Goal: Transaction & Acquisition: Purchase product/service

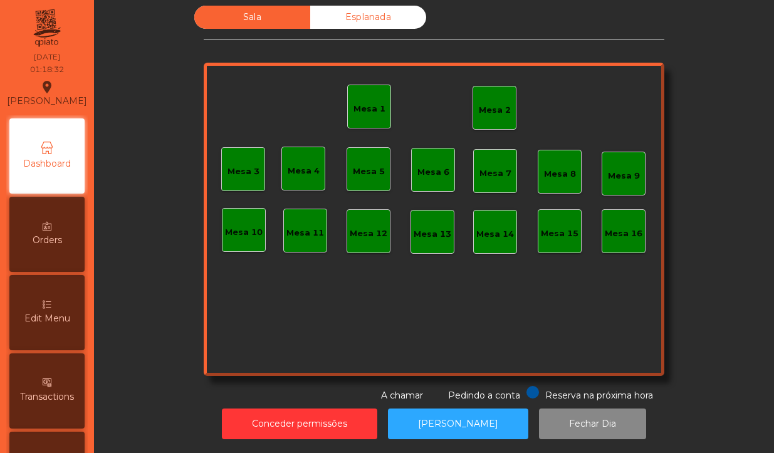
scroll to position [19, 0]
click at [584, 409] on button "Fechar Dia" at bounding box center [592, 424] width 107 height 31
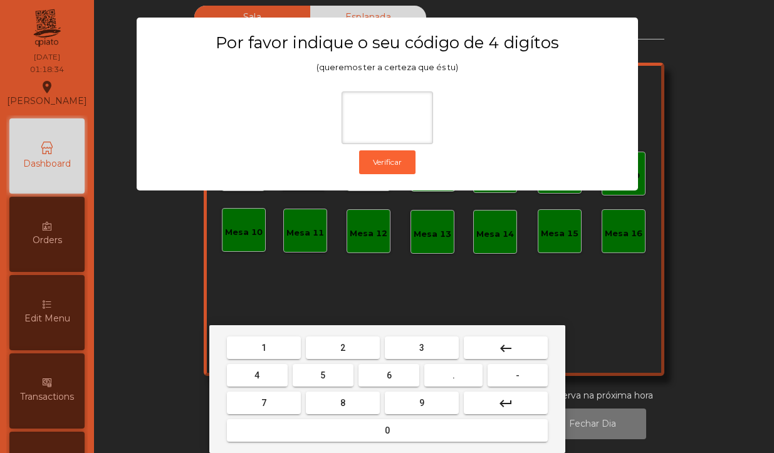
click at [263, 348] on span "1" at bounding box center [263, 348] width 5 height 10
click at [320, 430] on button "0" at bounding box center [387, 430] width 321 height 23
click at [263, 348] on span "1" at bounding box center [263, 348] width 5 height 10
click at [342, 343] on span "2" at bounding box center [342, 348] width 5 height 10
type input "****"
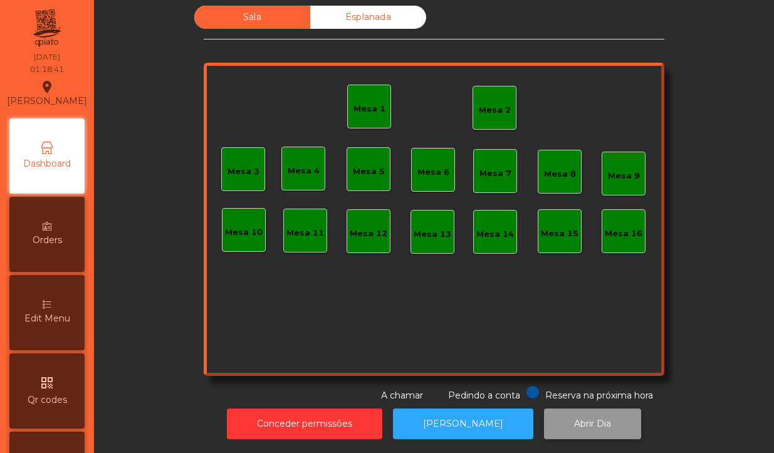
click at [580, 409] on button "Abrir Dia" at bounding box center [592, 424] width 97 height 31
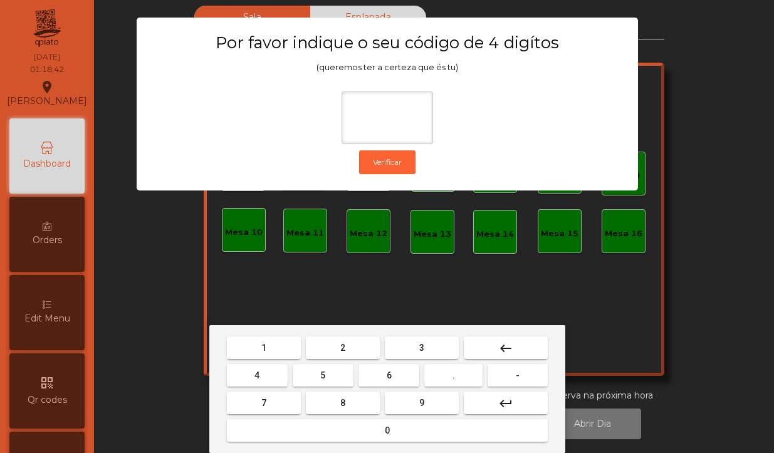
click at [265, 345] on span "1" at bounding box center [263, 348] width 5 height 10
click at [321, 431] on button "0" at bounding box center [387, 430] width 321 height 23
click at [276, 345] on button "1" at bounding box center [264, 348] width 74 height 23
click at [342, 350] on span "2" at bounding box center [342, 348] width 5 height 10
type input "****"
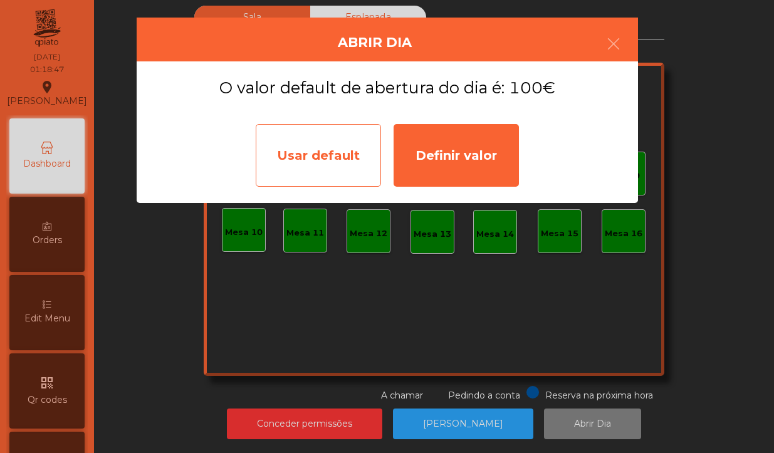
click at [325, 148] on div "Usar default" at bounding box center [318, 155] width 125 height 63
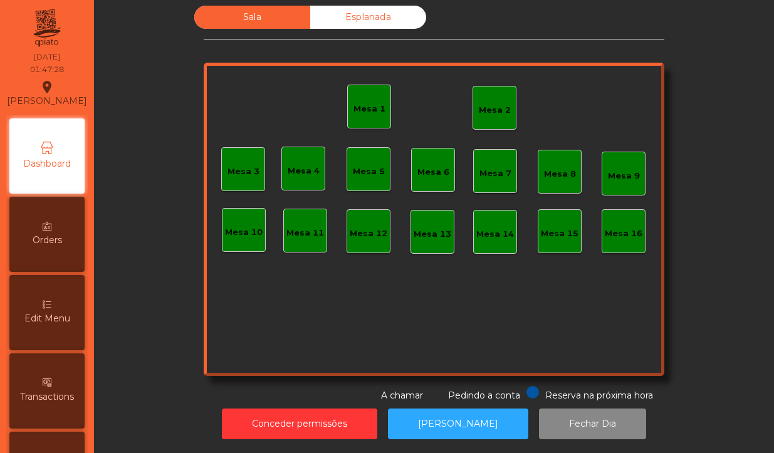
click at [492, 99] on div "Mesa 2" at bounding box center [495, 108] width 32 height 18
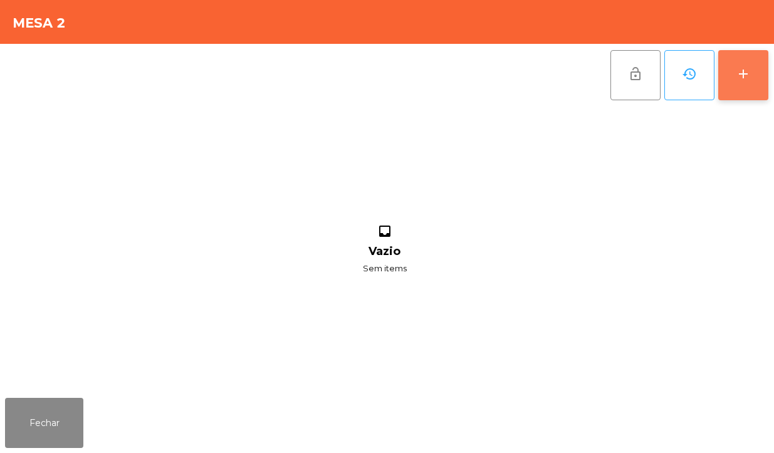
click at [757, 73] on button "add" at bounding box center [743, 75] width 50 height 50
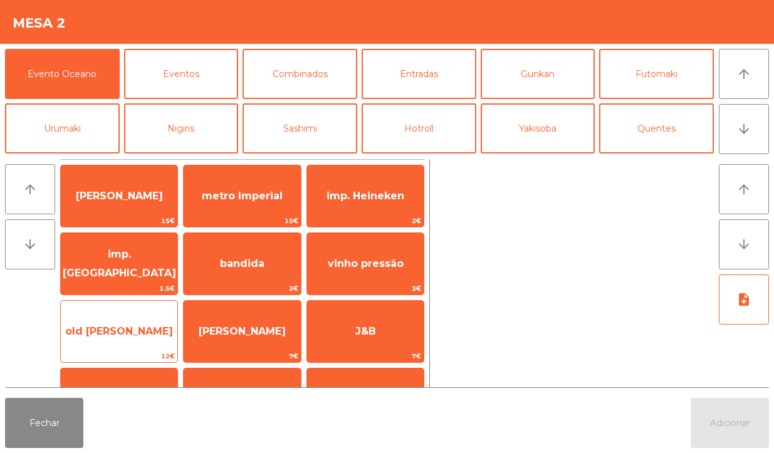
click at [143, 330] on span "old [PERSON_NAME]" at bounding box center [119, 332] width 117 height 34
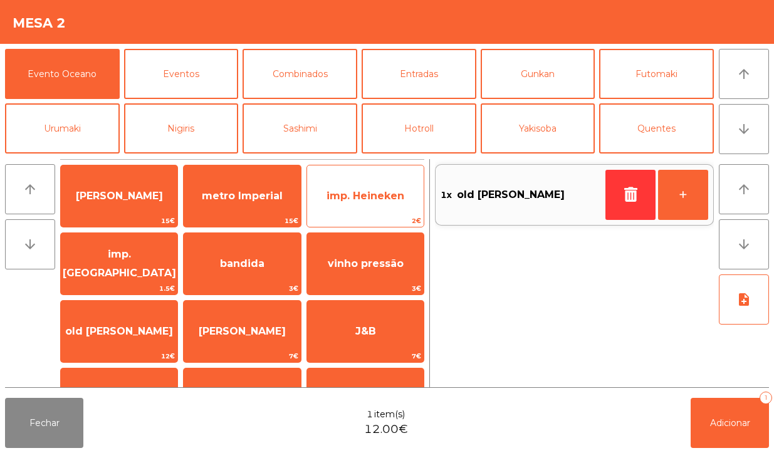
click at [387, 197] on span "imp. Heineken" at bounding box center [366, 196] width 78 height 12
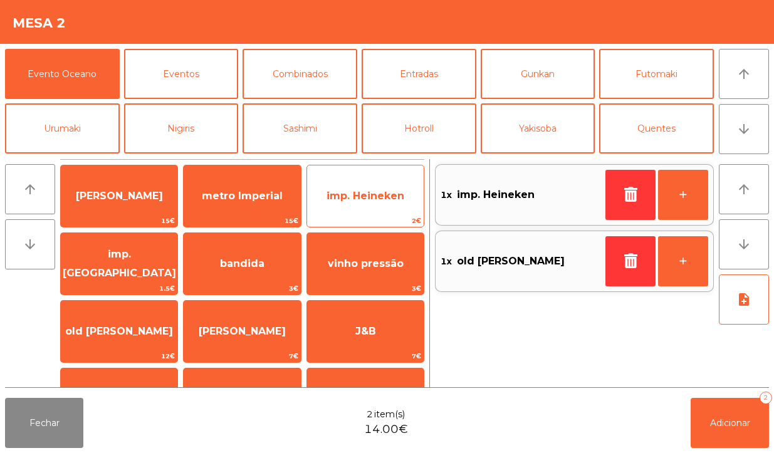
click at [383, 199] on span "imp. Heineken" at bounding box center [366, 196] width 78 height 12
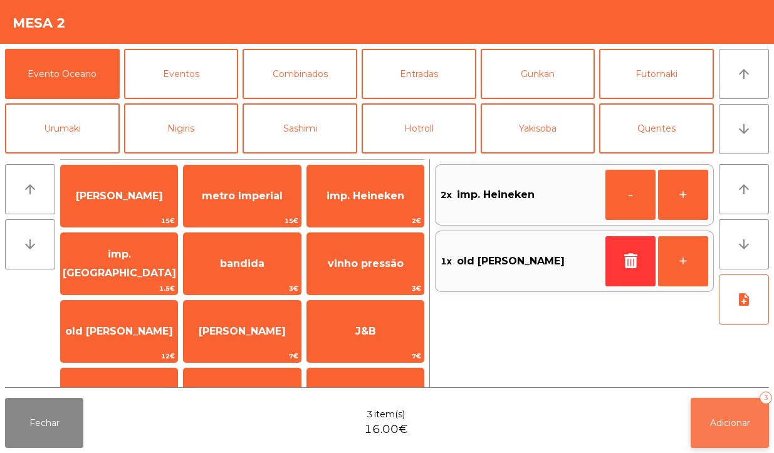
click at [740, 418] on span "Adicionar" at bounding box center [730, 423] width 40 height 11
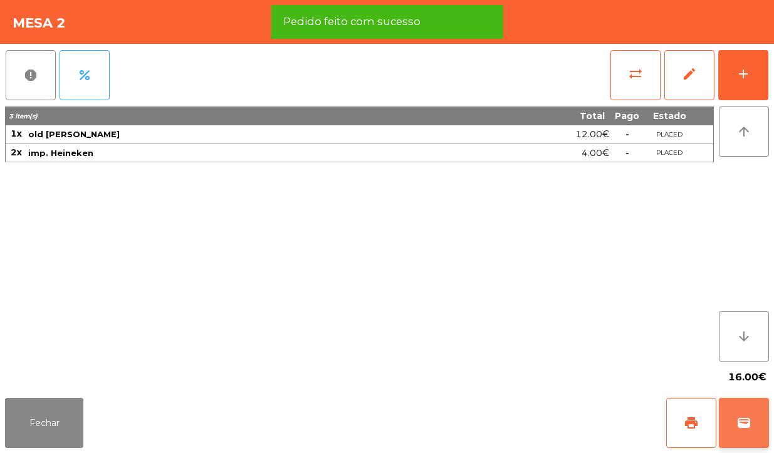
click at [749, 426] on span "wallet" at bounding box center [744, 423] width 15 height 15
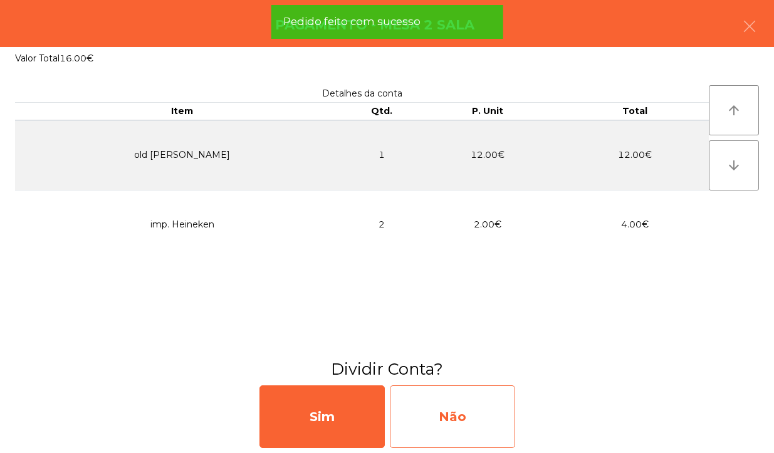
click at [477, 428] on div "Não" at bounding box center [452, 417] width 125 height 63
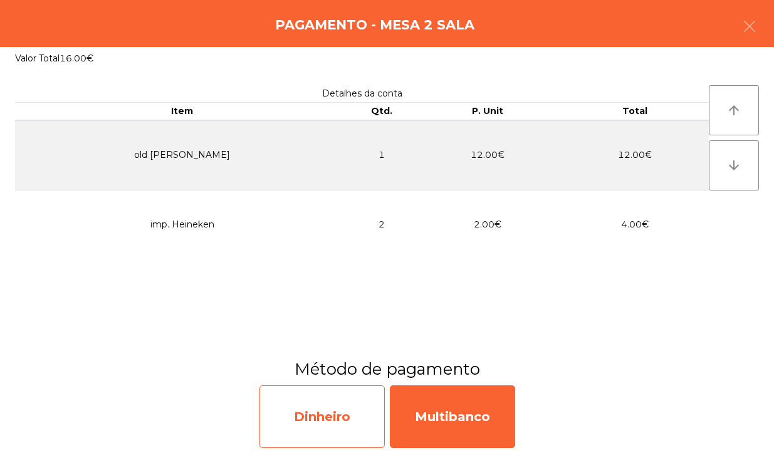
click at [330, 427] on div "Dinheiro" at bounding box center [322, 417] width 125 height 63
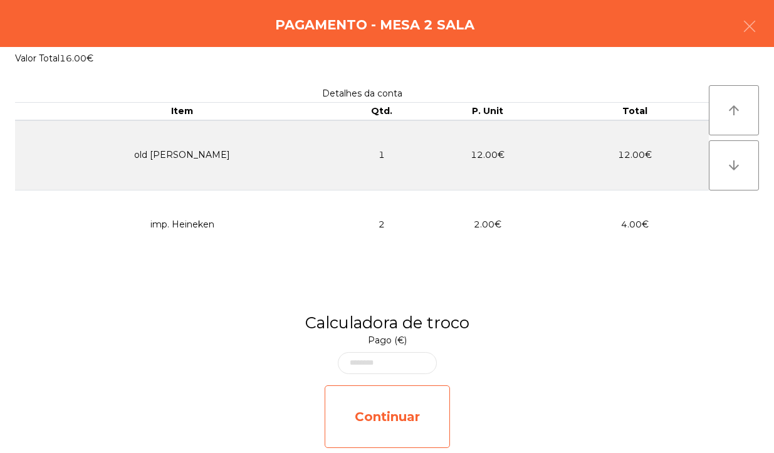
click at [407, 427] on div "Continuar" at bounding box center [387, 417] width 125 height 63
select select "**"
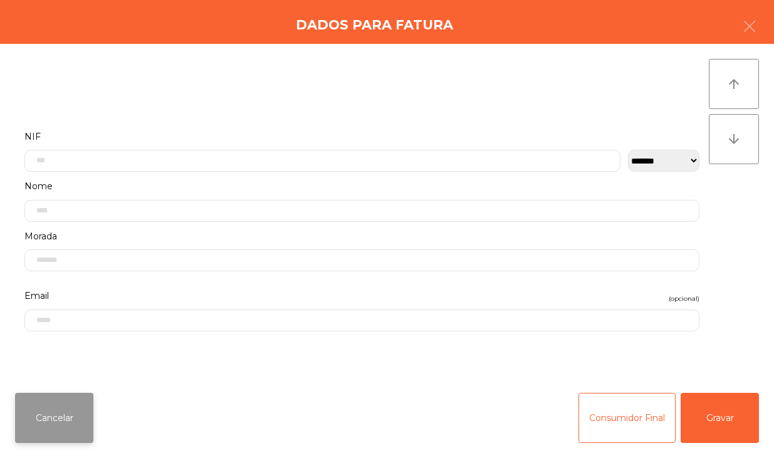
click at [56, 427] on button "Cancelar" at bounding box center [54, 418] width 78 height 50
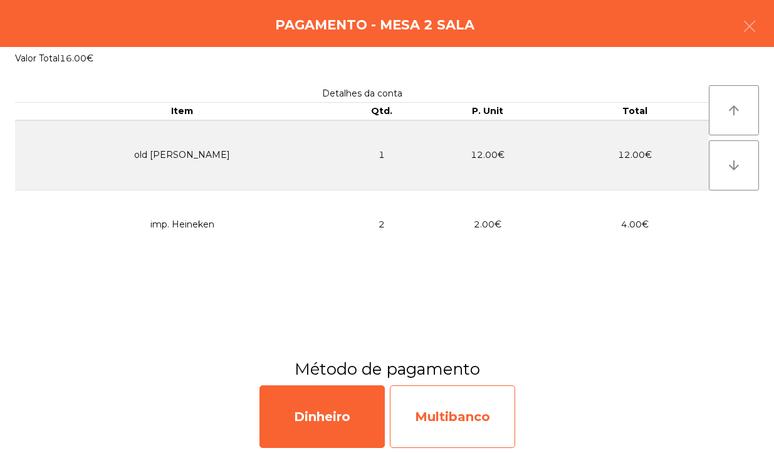
click at [461, 424] on div "Multibanco" at bounding box center [452, 417] width 125 height 63
select select "**"
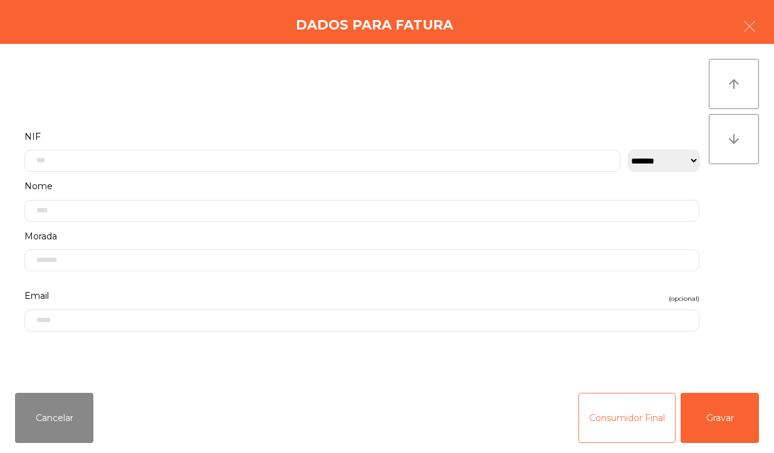
click at [604, 428] on button "Consumidor Final" at bounding box center [627, 418] width 97 height 50
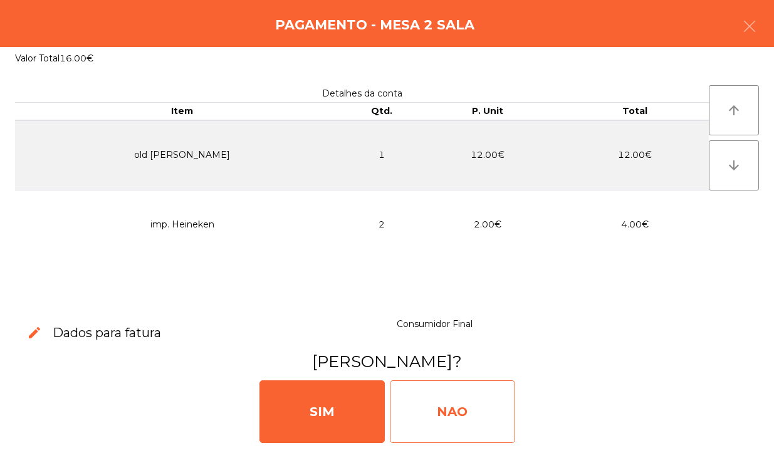
click at [452, 428] on div "NAO" at bounding box center [452, 412] width 125 height 63
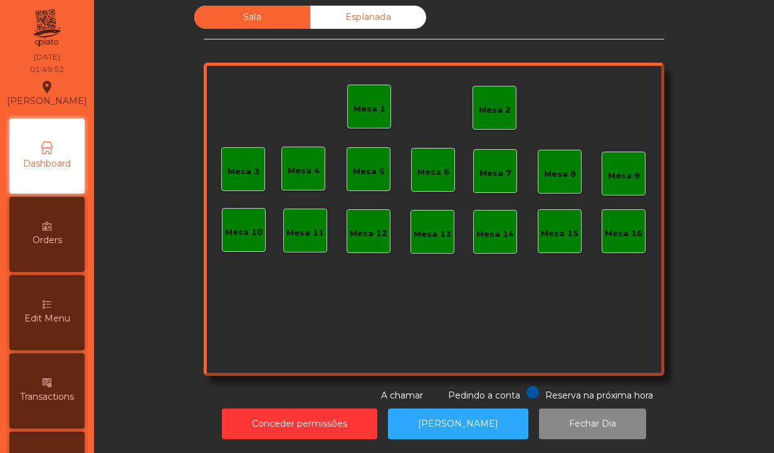
click at [490, 110] on div "Mesa 2" at bounding box center [495, 108] width 44 height 44
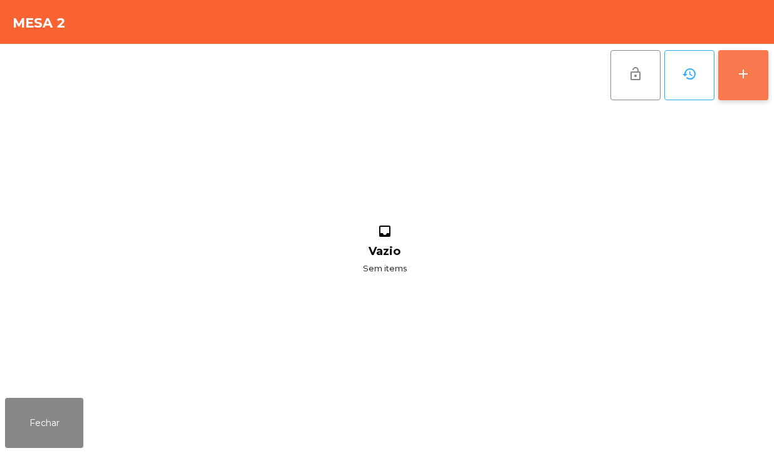
click at [721, 83] on button "add" at bounding box center [743, 75] width 50 height 50
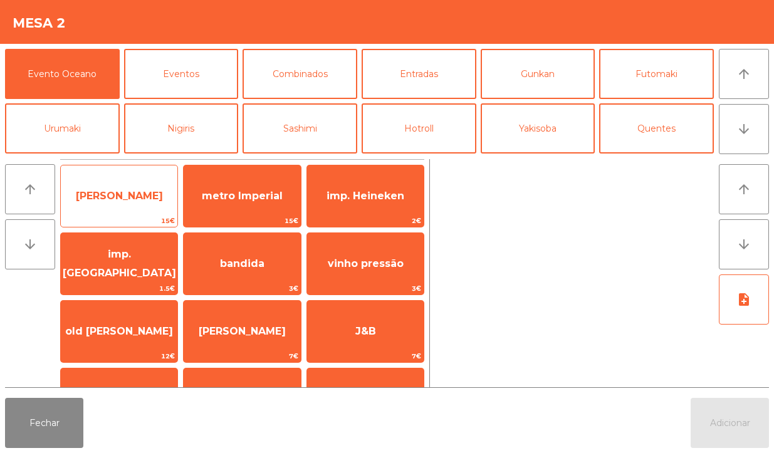
click at [124, 201] on span "[PERSON_NAME]" at bounding box center [119, 196] width 87 height 12
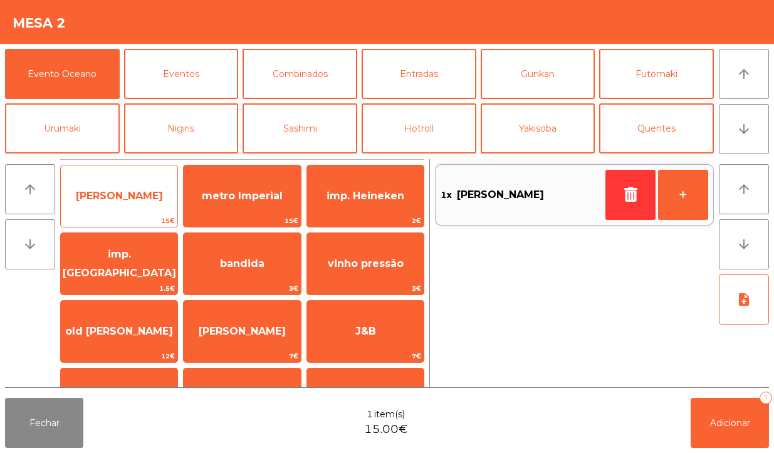
click at [130, 204] on span "[PERSON_NAME]" at bounding box center [119, 196] width 117 height 34
click at [140, 208] on span "[PERSON_NAME]" at bounding box center [119, 196] width 117 height 34
click at [145, 201] on span "[PERSON_NAME]" at bounding box center [119, 196] width 87 height 12
click at [149, 199] on span "[PERSON_NAME]" at bounding box center [119, 196] width 87 height 12
click at [139, 219] on span "15€" at bounding box center [119, 221] width 117 height 12
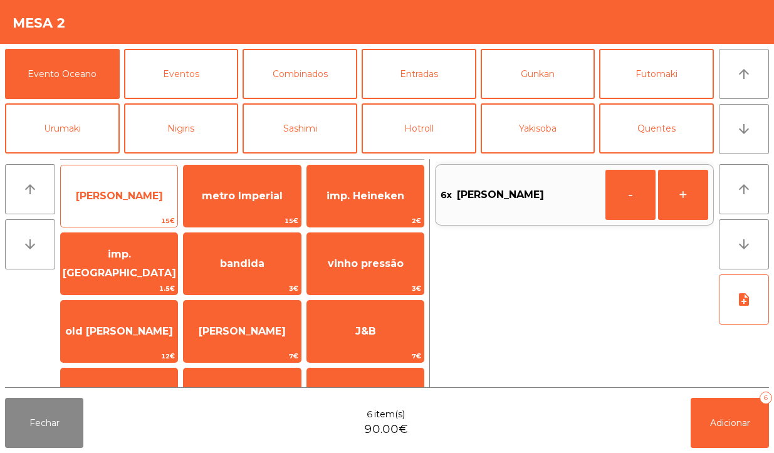
click at [145, 204] on span "[PERSON_NAME]" at bounding box center [119, 196] width 117 height 34
click at [144, 204] on span "[PERSON_NAME]" at bounding box center [119, 196] width 117 height 34
click at [115, 196] on span "[PERSON_NAME]" at bounding box center [119, 196] width 87 height 12
click at [130, 199] on span "[PERSON_NAME]" at bounding box center [119, 196] width 87 height 12
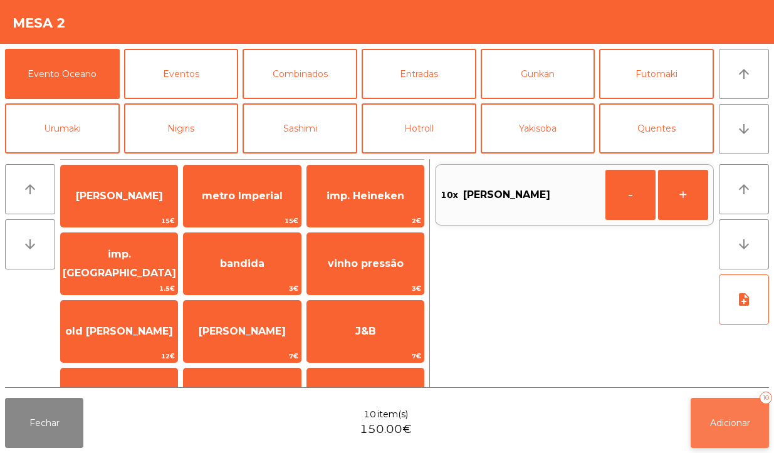
click at [706, 411] on button "Adicionar 10" at bounding box center [730, 423] width 78 height 50
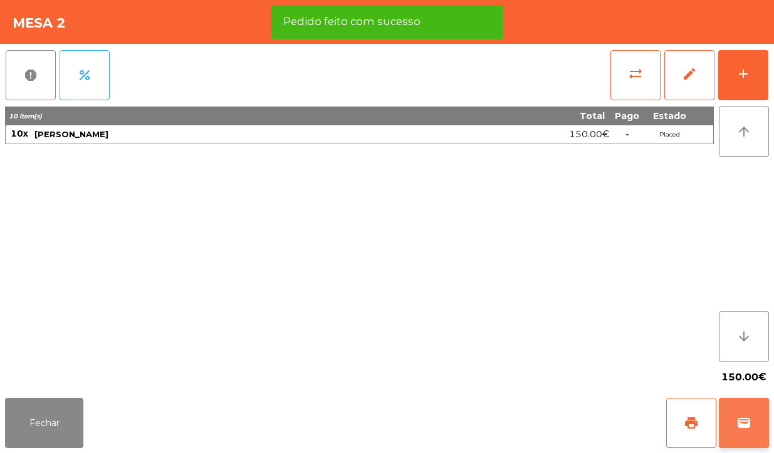
click at [750, 429] on span "wallet" at bounding box center [744, 423] width 15 height 15
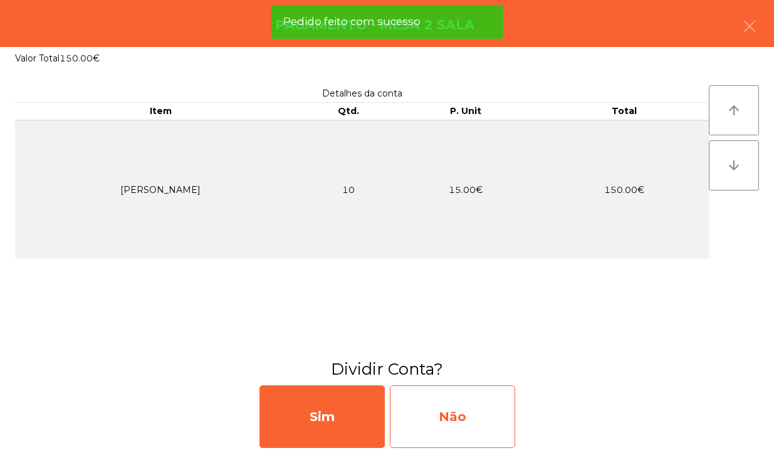
click at [471, 417] on div "Não" at bounding box center [452, 417] width 125 height 63
click at [475, 429] on div "Multibanco" at bounding box center [452, 417] width 125 height 63
select select "**"
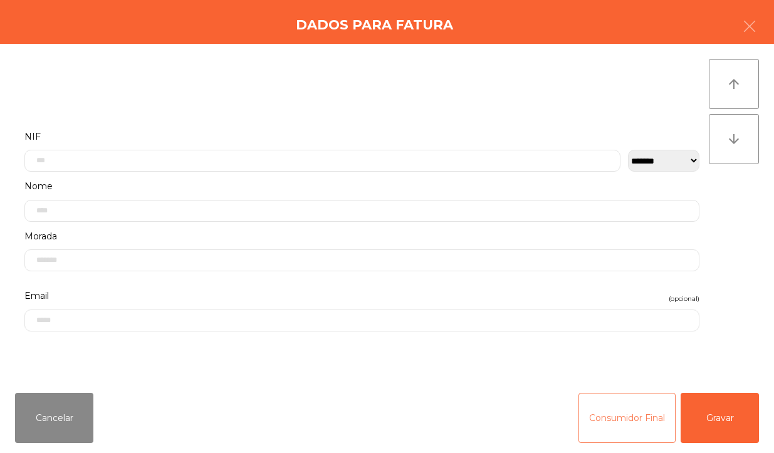
click at [602, 414] on button "Consumidor Final" at bounding box center [627, 418] width 97 height 50
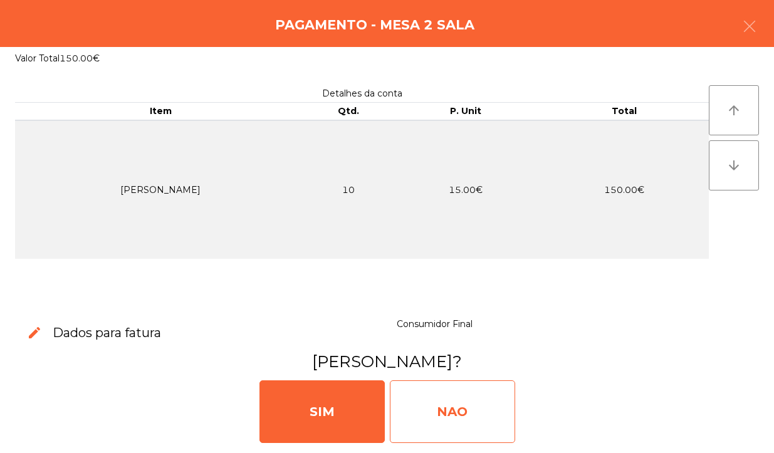
click at [486, 425] on div "NAO" at bounding box center [452, 412] width 125 height 63
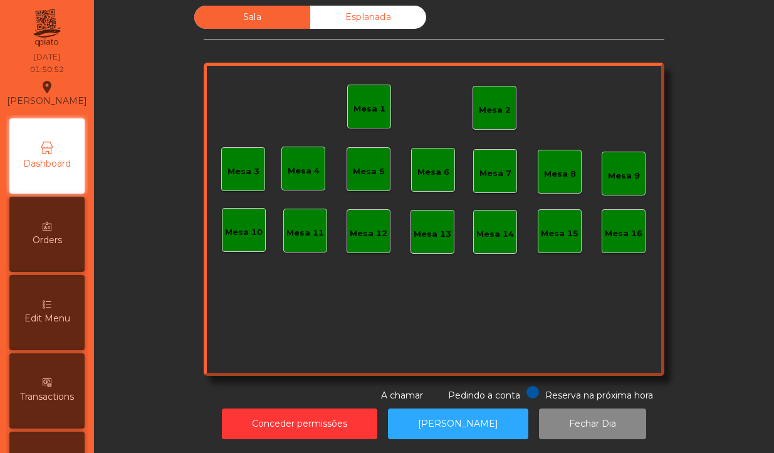
click at [493, 86] on div "Mesa 2" at bounding box center [495, 108] width 44 height 44
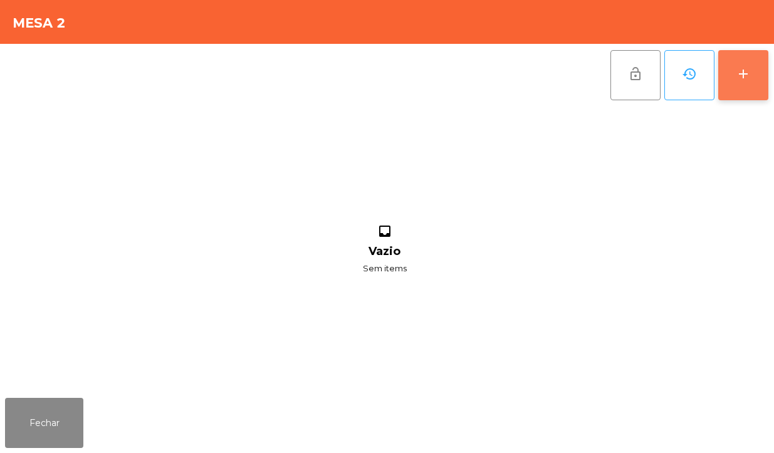
click at [730, 60] on button "add" at bounding box center [743, 75] width 50 height 50
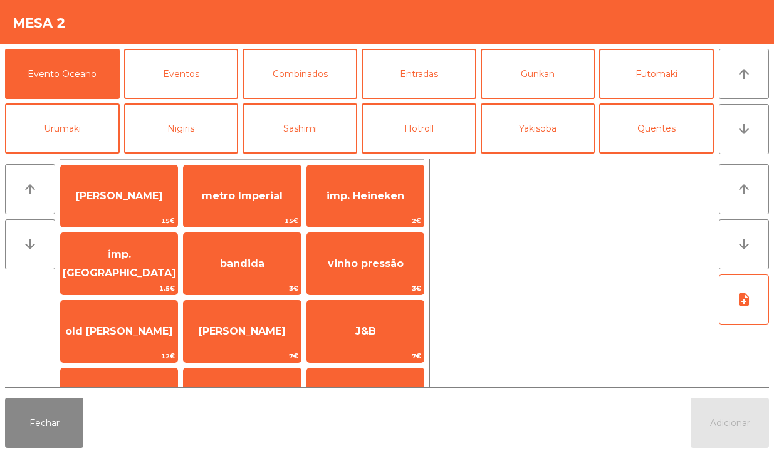
scroll to position [23, 0]
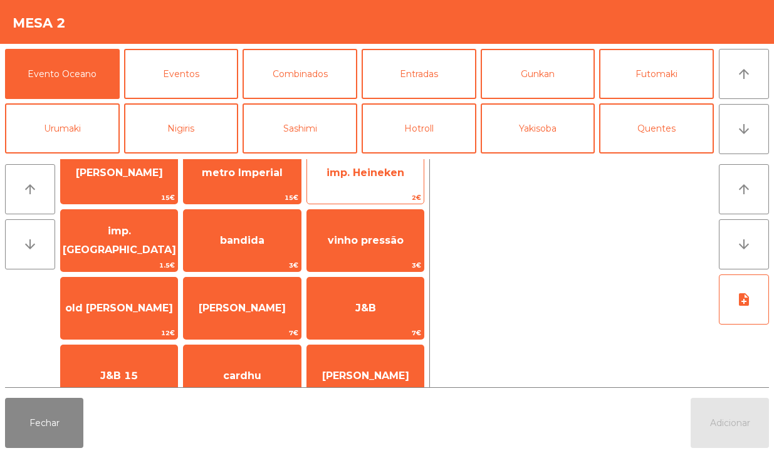
click at [359, 180] on span "imp. Heineken" at bounding box center [365, 173] width 117 height 34
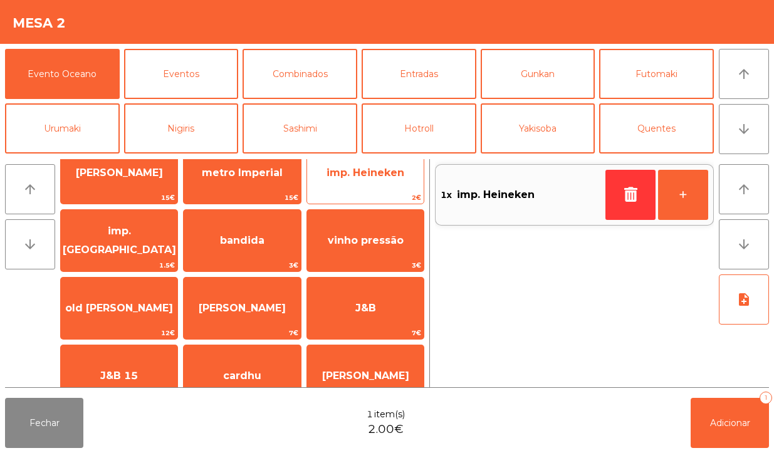
click at [374, 196] on span "2€" at bounding box center [365, 198] width 117 height 12
click at [357, 164] on span "imp. Heineken" at bounding box center [365, 173] width 117 height 34
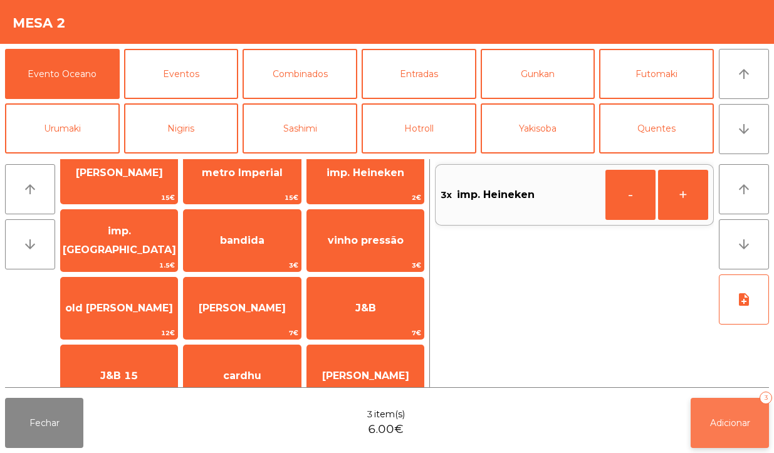
click at [741, 427] on span "Adicionar" at bounding box center [730, 423] width 40 height 11
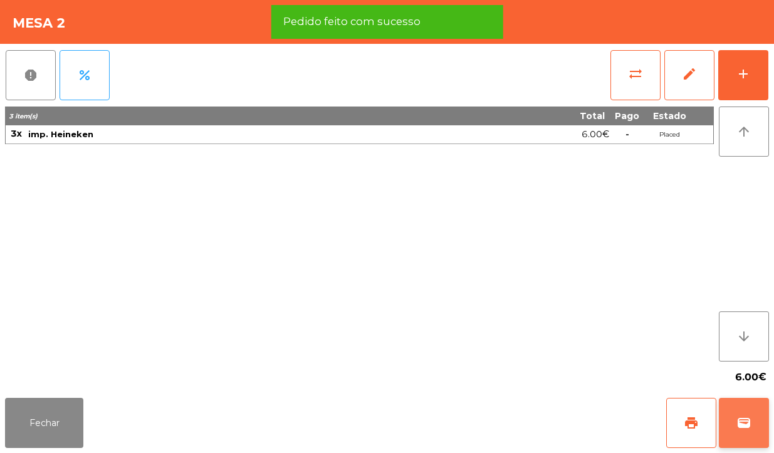
click at [747, 424] on span "wallet" at bounding box center [744, 423] width 15 height 15
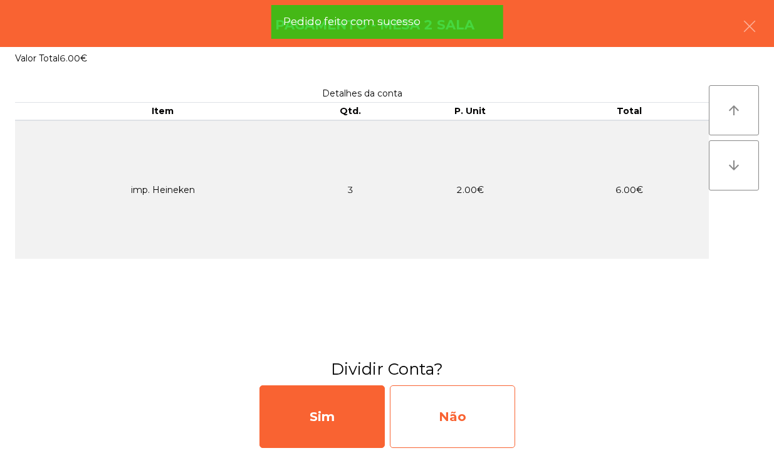
click at [483, 419] on div "Não" at bounding box center [452, 417] width 125 height 63
click at [495, 402] on div "Multibanco" at bounding box center [452, 417] width 125 height 63
select select "**"
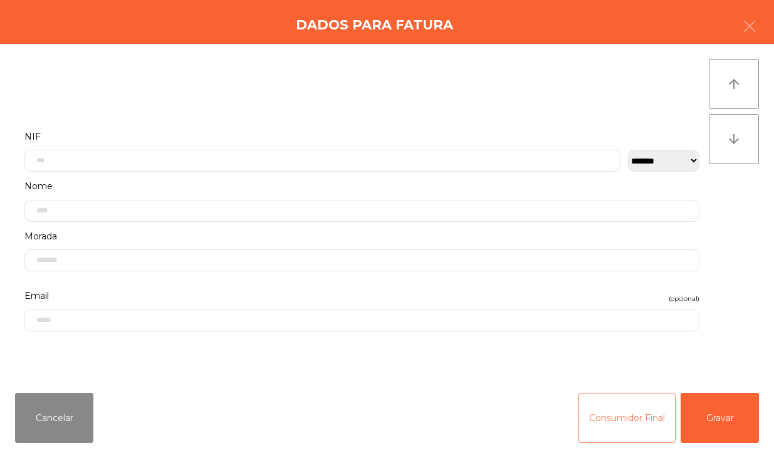
click at [601, 428] on button "Consumidor Final" at bounding box center [627, 418] width 97 height 50
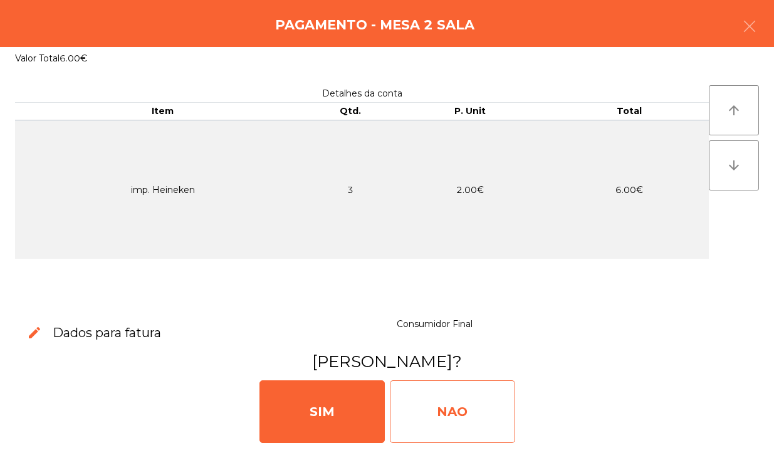
click at [494, 431] on div "NAO" at bounding box center [452, 412] width 125 height 63
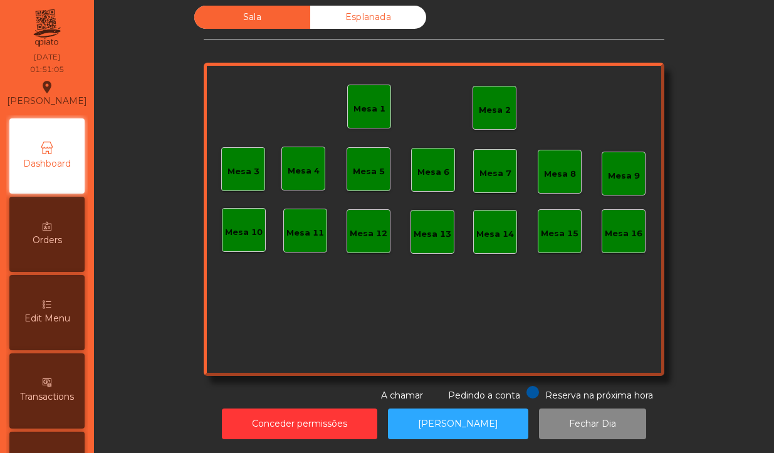
click at [497, 104] on div "Mesa 2" at bounding box center [495, 110] width 32 height 13
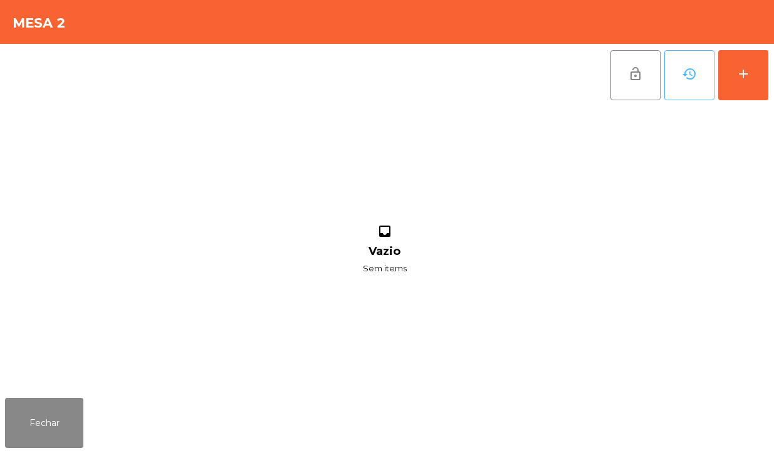
click at [709, 77] on button "history" at bounding box center [690, 75] width 50 height 50
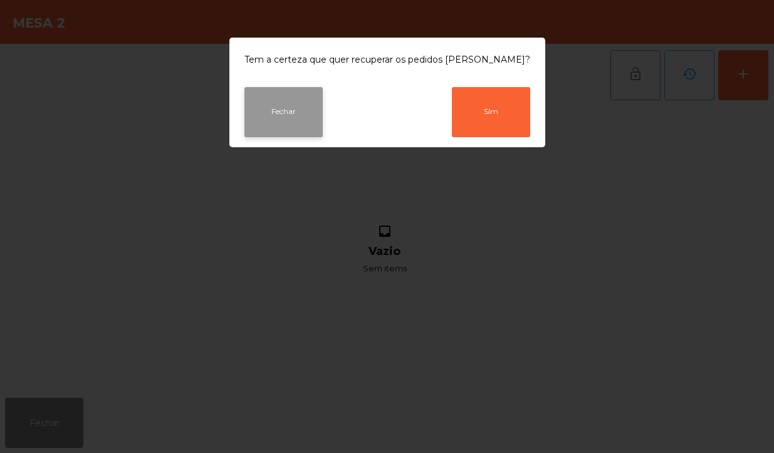
click at [303, 111] on button "Fechar" at bounding box center [283, 112] width 78 height 50
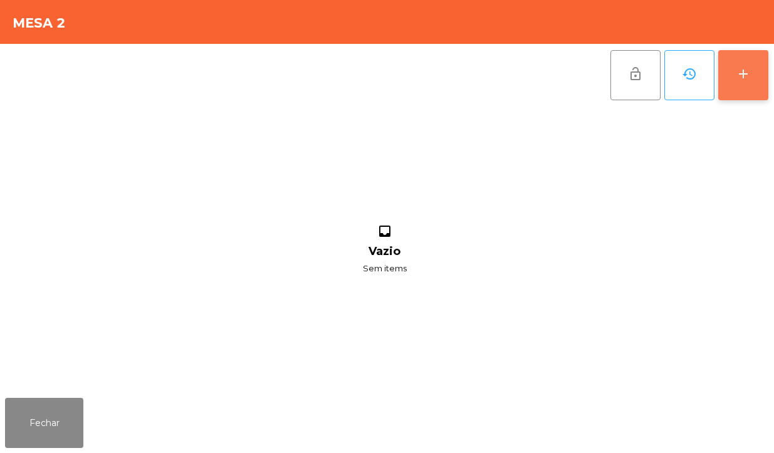
click at [735, 83] on button "add" at bounding box center [743, 75] width 50 height 50
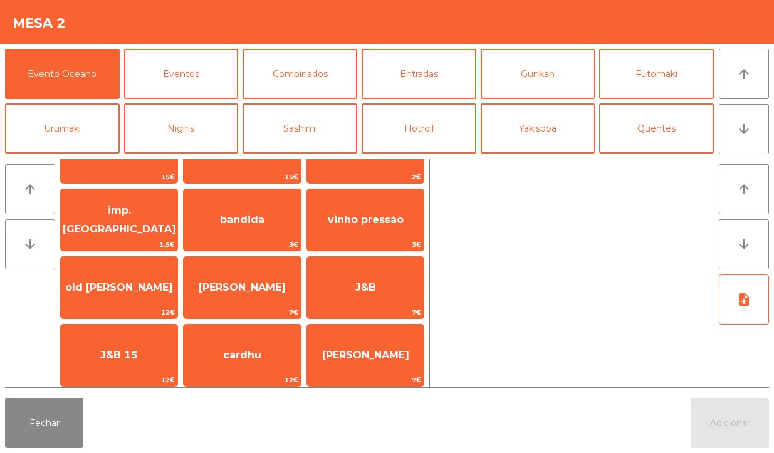
scroll to position [0, 0]
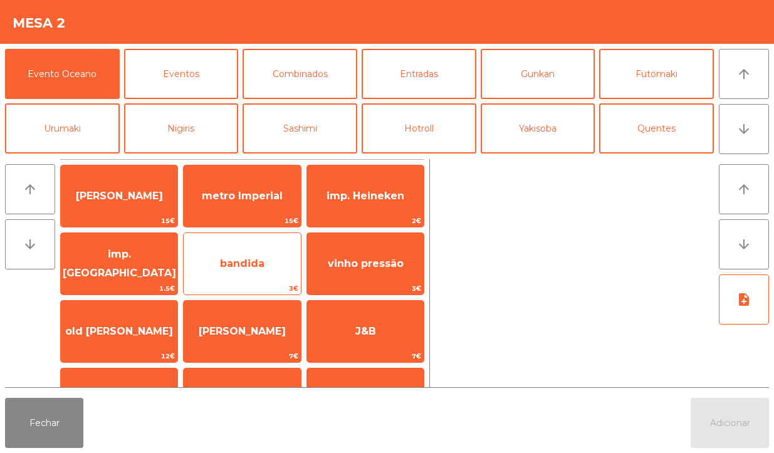
click at [263, 273] on span "bandida" at bounding box center [242, 264] width 117 height 34
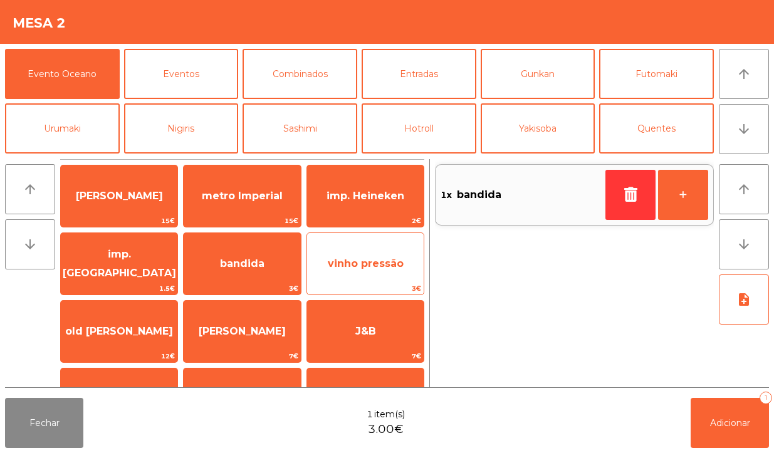
click at [381, 283] on span "3€" at bounding box center [365, 289] width 117 height 12
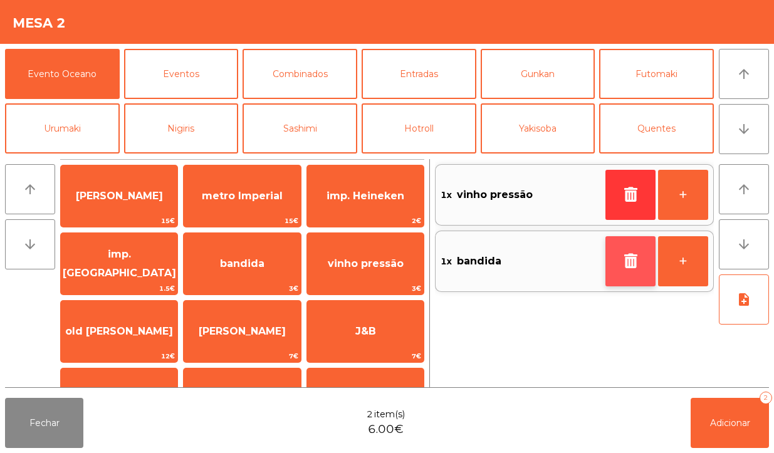
click at [621, 257] on icon "button" at bounding box center [630, 260] width 19 height 15
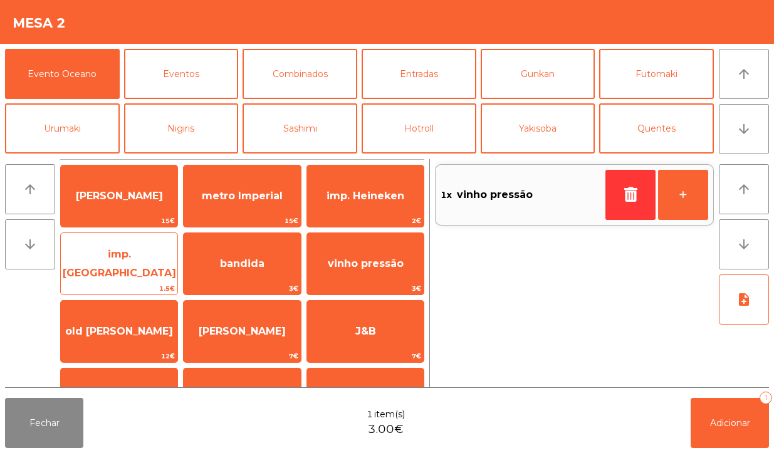
click at [142, 263] on span "imp. [GEOGRAPHIC_DATA]" at bounding box center [119, 263] width 113 height 31
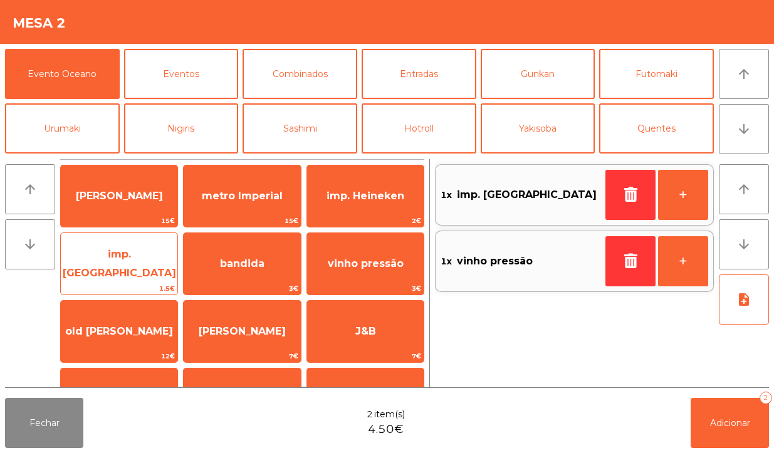
click at [142, 257] on span "imp. [GEOGRAPHIC_DATA]" at bounding box center [119, 263] width 113 height 31
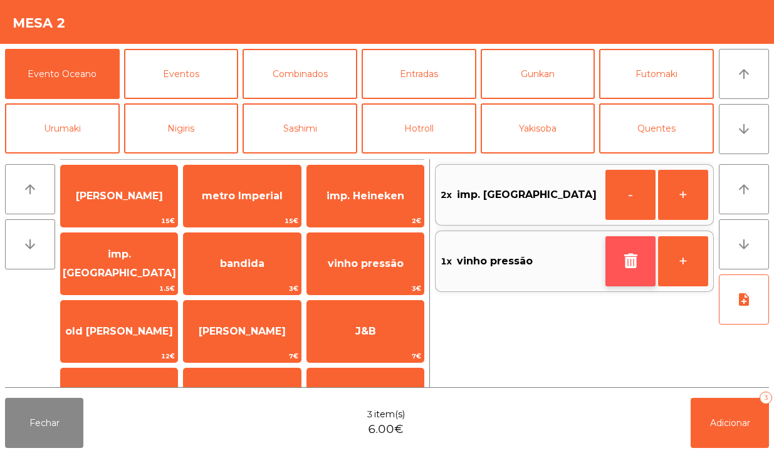
click at [629, 253] on icon "button" at bounding box center [630, 260] width 19 height 15
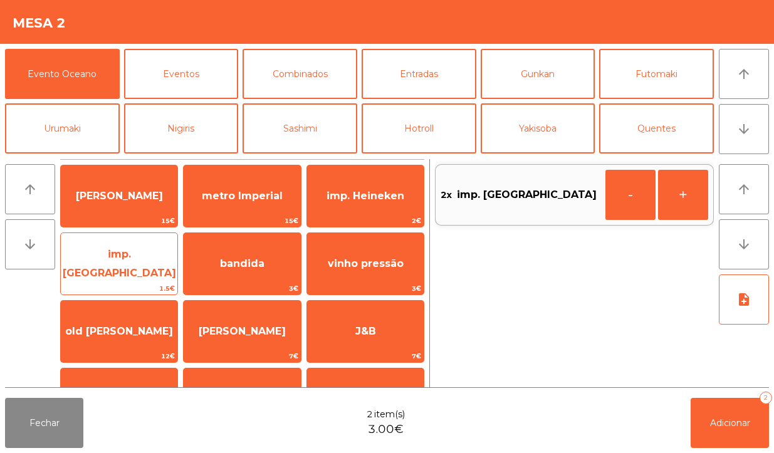
click at [142, 258] on span "imp. [GEOGRAPHIC_DATA]" at bounding box center [119, 263] width 113 height 31
click at [142, 268] on span "imp. [GEOGRAPHIC_DATA]" at bounding box center [119, 263] width 113 height 31
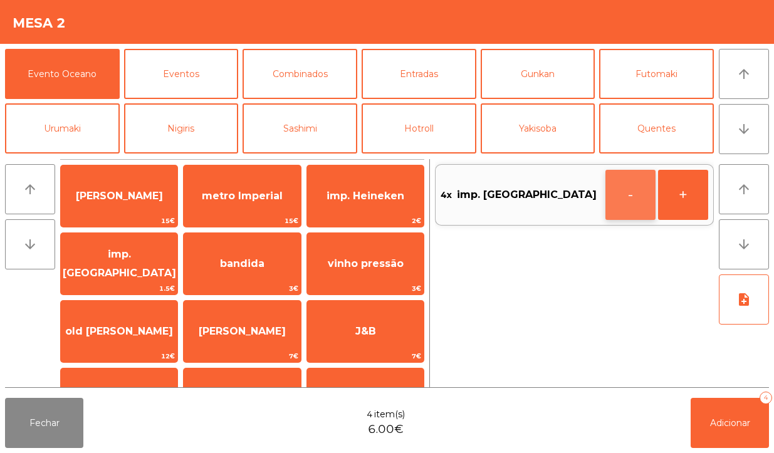
click at [630, 201] on button "-" at bounding box center [631, 195] width 50 height 50
click at [676, 194] on button "+" at bounding box center [683, 195] width 50 height 50
click at [685, 199] on button "+" at bounding box center [683, 195] width 50 height 50
click at [686, 199] on button "+" at bounding box center [683, 195] width 50 height 50
click at [691, 197] on button "+" at bounding box center [683, 195] width 50 height 50
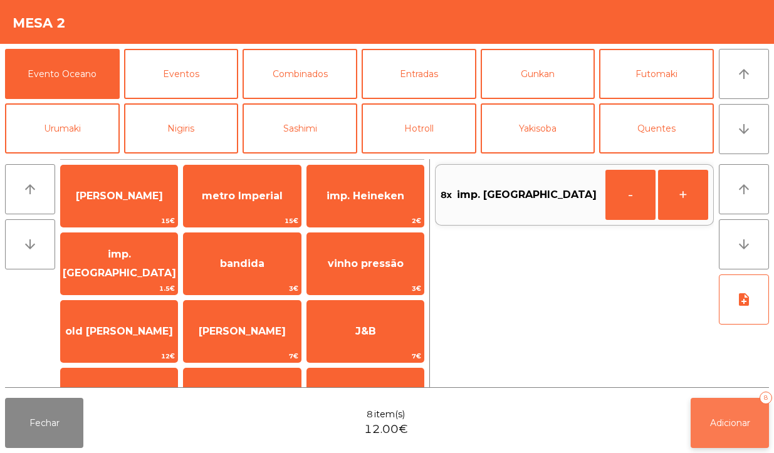
click at [725, 418] on span "Adicionar" at bounding box center [730, 423] width 40 height 11
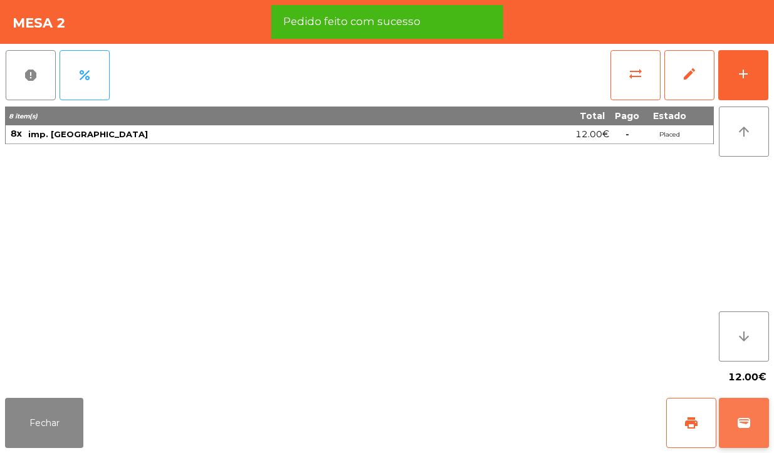
click at [748, 421] on span "wallet" at bounding box center [744, 423] width 15 height 15
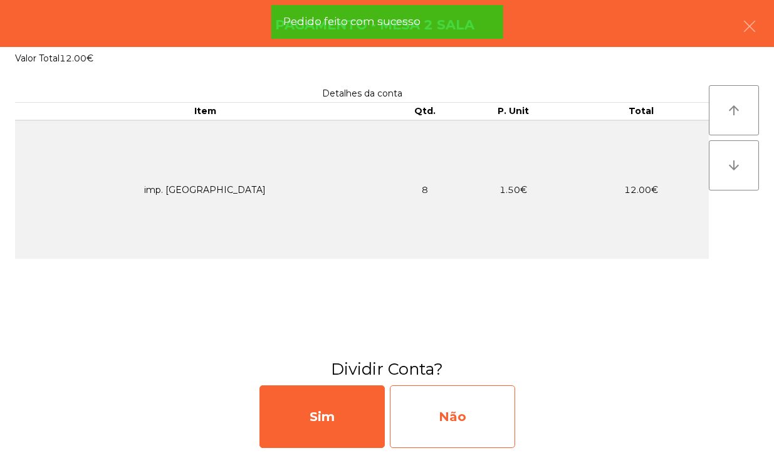
click at [474, 407] on div "Não" at bounding box center [452, 417] width 125 height 63
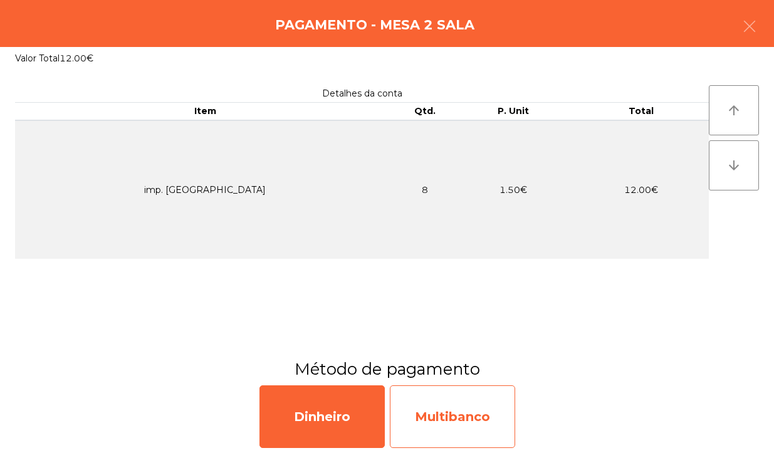
click at [475, 421] on div "Multibanco" at bounding box center [452, 417] width 125 height 63
select select "**"
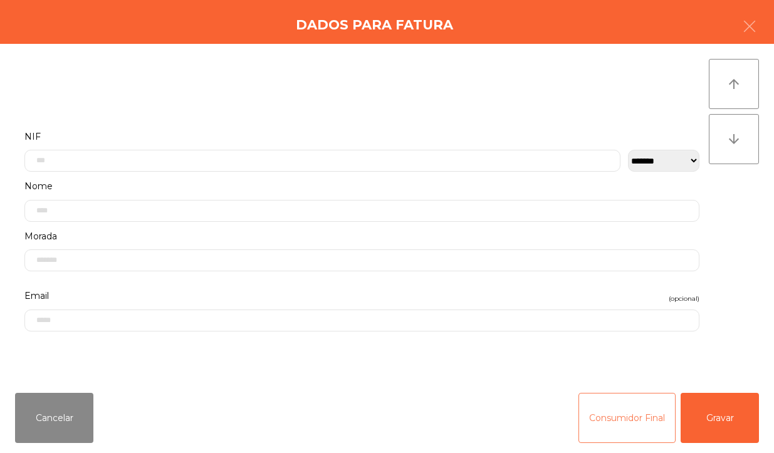
click at [616, 429] on button "Consumidor Final" at bounding box center [627, 418] width 97 height 50
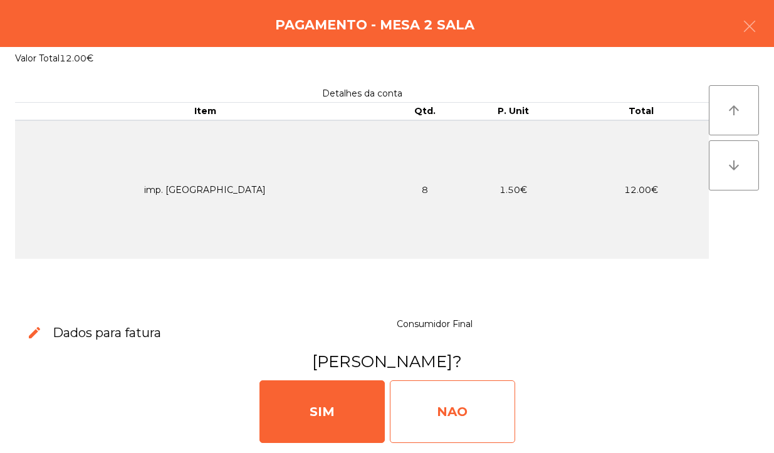
click at [484, 421] on div "NAO" at bounding box center [452, 412] width 125 height 63
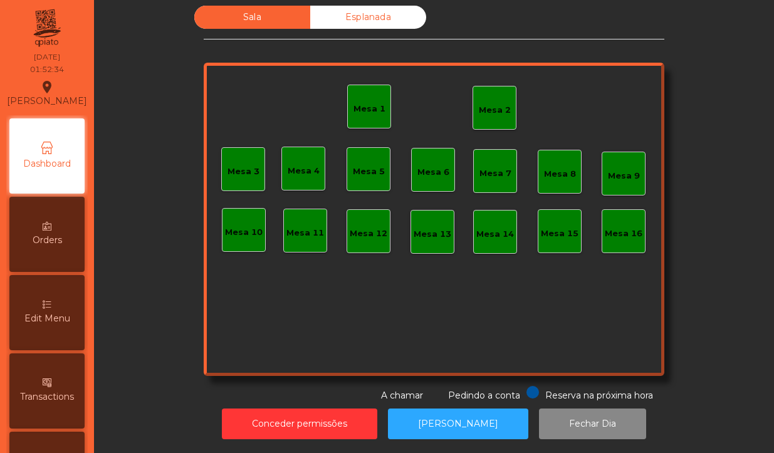
click at [487, 86] on div "Mesa 2" at bounding box center [495, 108] width 44 height 44
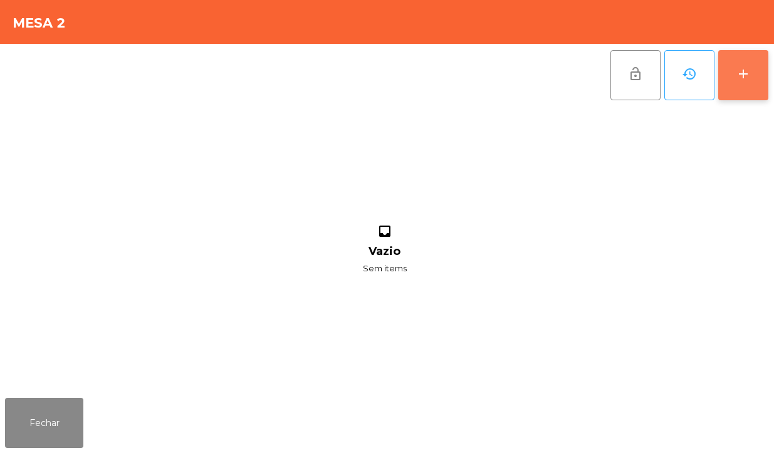
click at [737, 79] on div "add" at bounding box center [743, 73] width 15 height 15
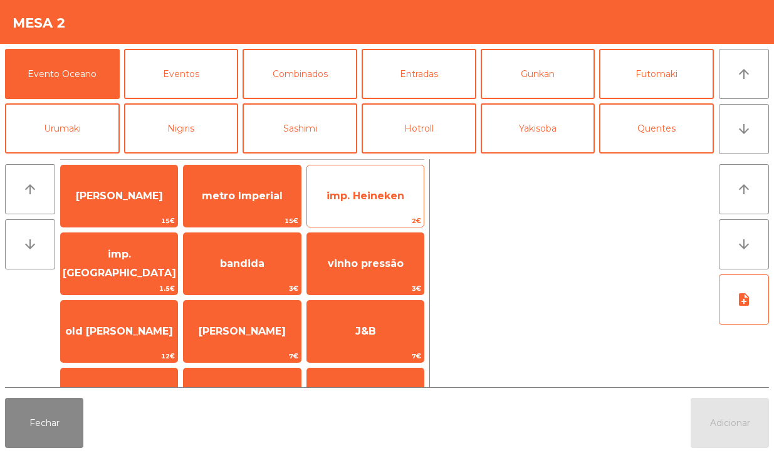
click at [387, 215] on span "2€" at bounding box center [365, 221] width 117 height 12
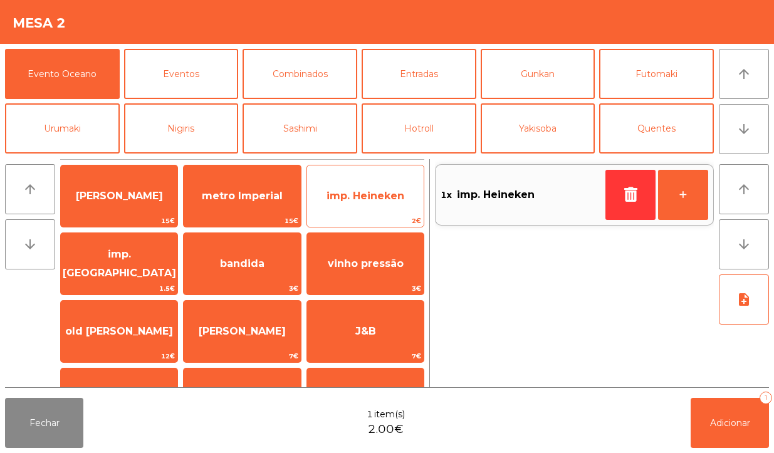
click at [386, 211] on span "imp. Heineken" at bounding box center [365, 196] width 117 height 34
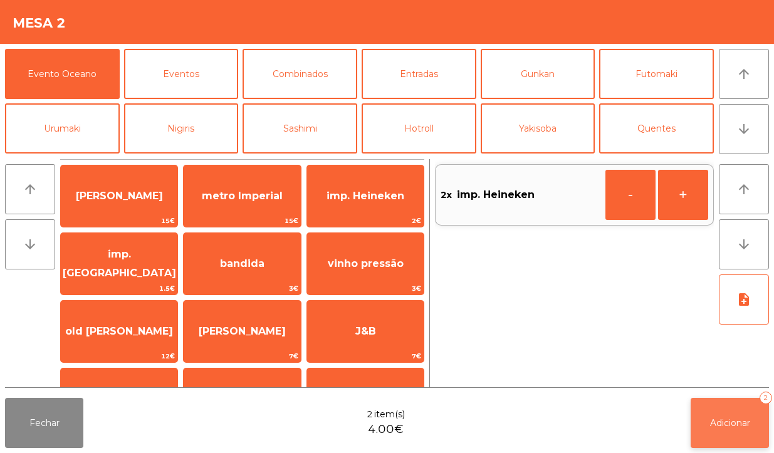
click at [737, 428] on span "Adicionar" at bounding box center [730, 423] width 40 height 11
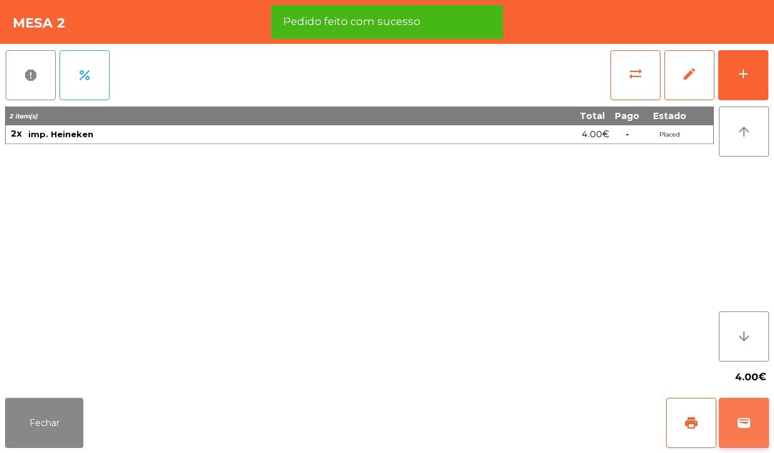
click at [742, 422] on span "wallet" at bounding box center [744, 423] width 15 height 15
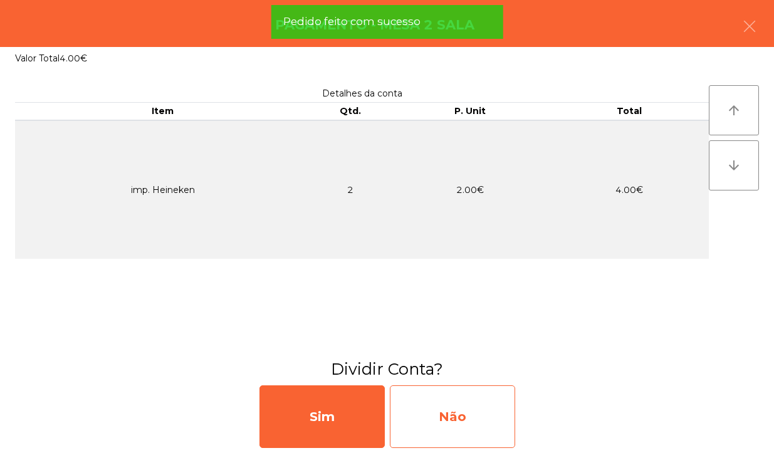
click at [490, 439] on div "Não" at bounding box center [452, 417] width 125 height 63
click at [470, 405] on div "Multibanco" at bounding box center [452, 417] width 125 height 63
select select "**"
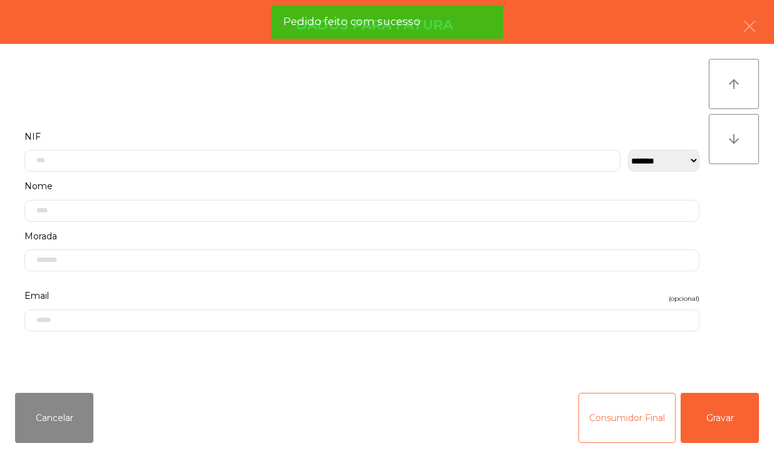
click at [603, 427] on button "Consumidor Final" at bounding box center [627, 418] width 97 height 50
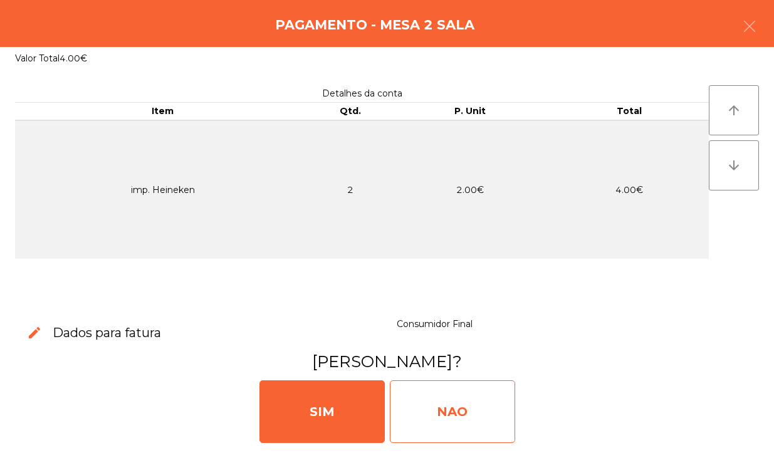
click at [488, 416] on div "NAO" at bounding box center [452, 412] width 125 height 63
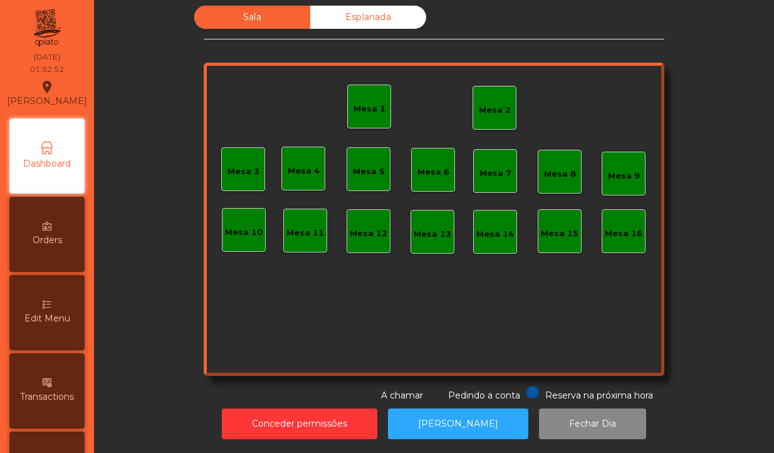
click at [492, 86] on div "Mesa 2" at bounding box center [495, 108] width 44 height 44
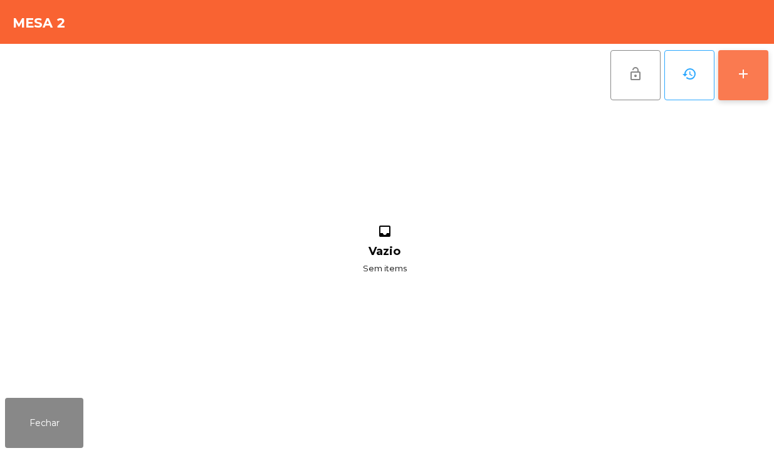
click at [743, 83] on button "add" at bounding box center [743, 75] width 50 height 50
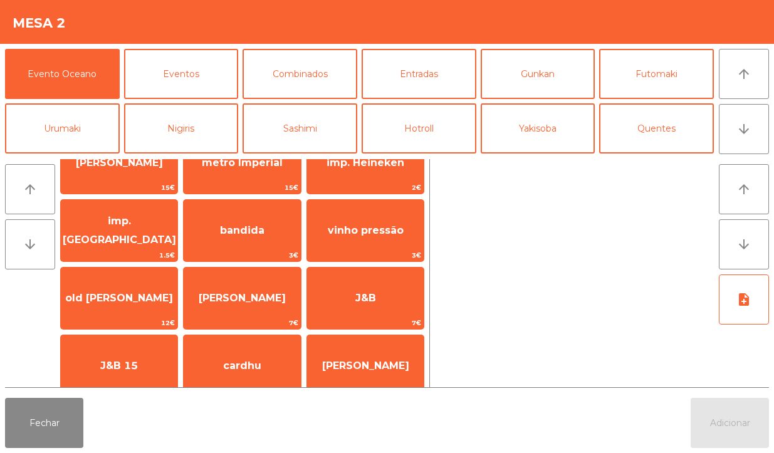
scroll to position [31, 0]
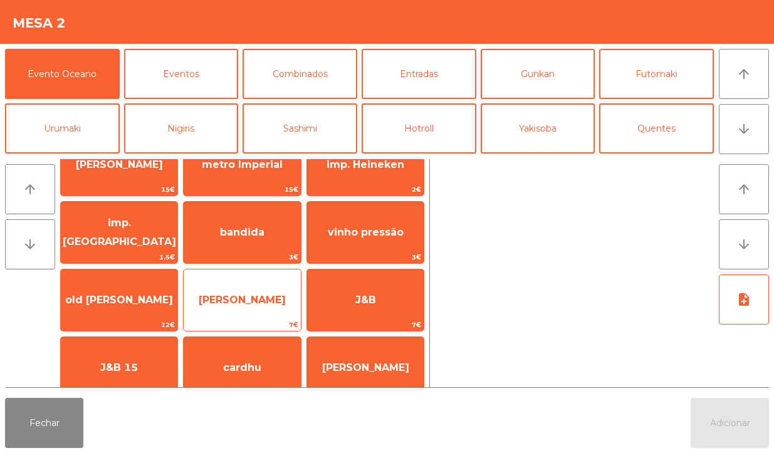
click at [270, 309] on span "[PERSON_NAME]" at bounding box center [242, 300] width 117 height 34
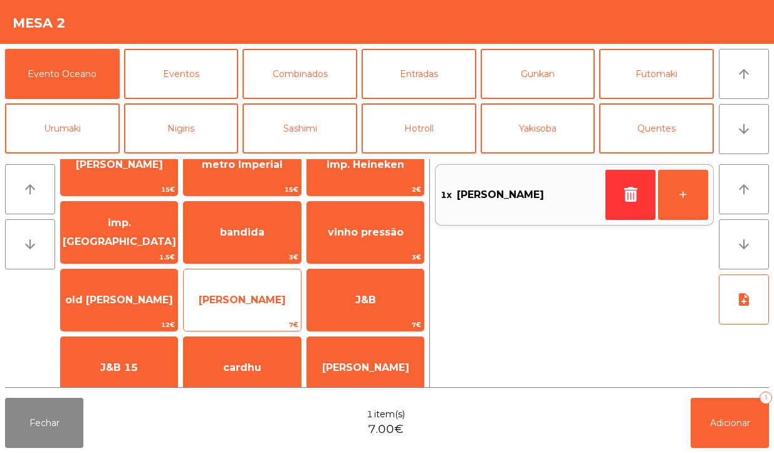
click at [274, 296] on span "[PERSON_NAME]" at bounding box center [242, 300] width 87 height 12
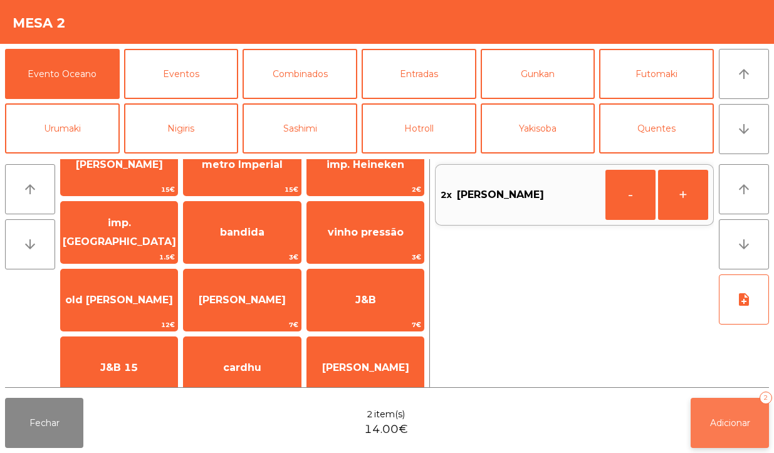
click at [724, 431] on button "Adicionar 2" at bounding box center [730, 423] width 78 height 50
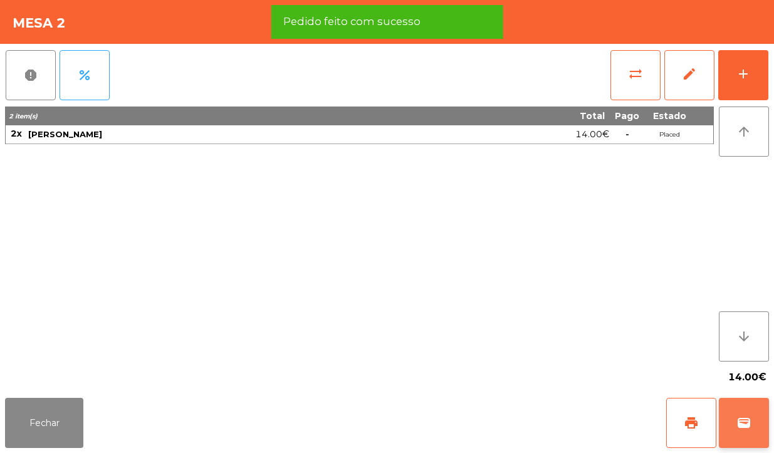
click at [737, 409] on button "wallet" at bounding box center [744, 423] width 50 height 50
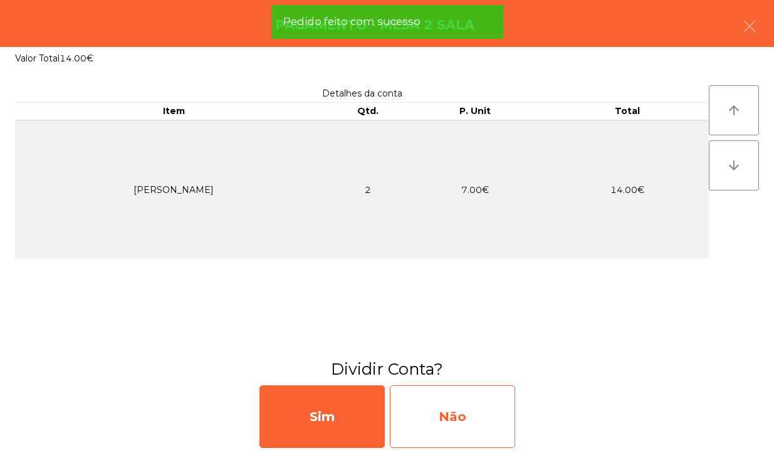
click at [486, 430] on div "Não" at bounding box center [452, 417] width 125 height 63
click at [492, 412] on div "Multibanco" at bounding box center [452, 417] width 125 height 63
select select "**"
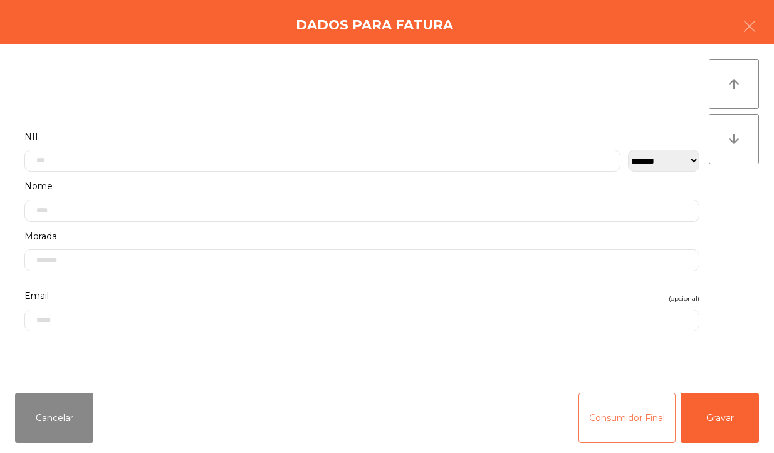
click at [623, 427] on button "Consumidor Final" at bounding box center [627, 418] width 97 height 50
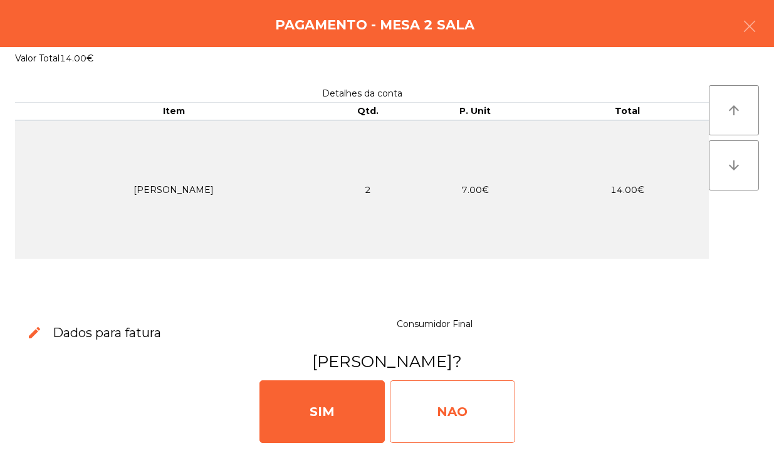
click at [488, 411] on div "NAO" at bounding box center [452, 412] width 125 height 63
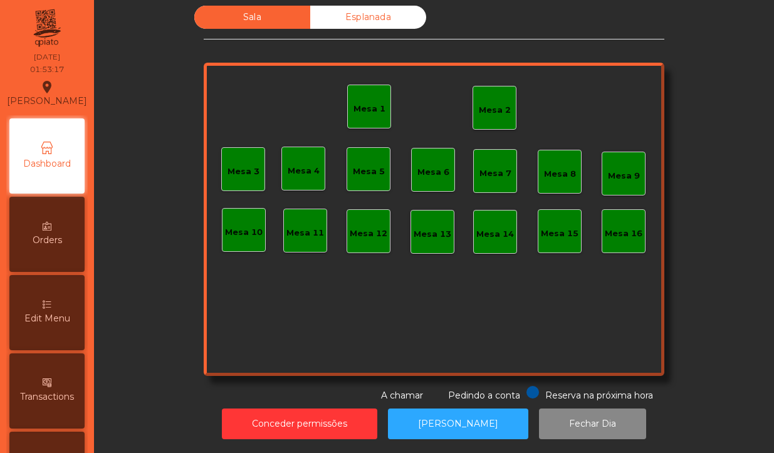
click at [479, 104] on div "Mesa 2" at bounding box center [495, 110] width 32 height 13
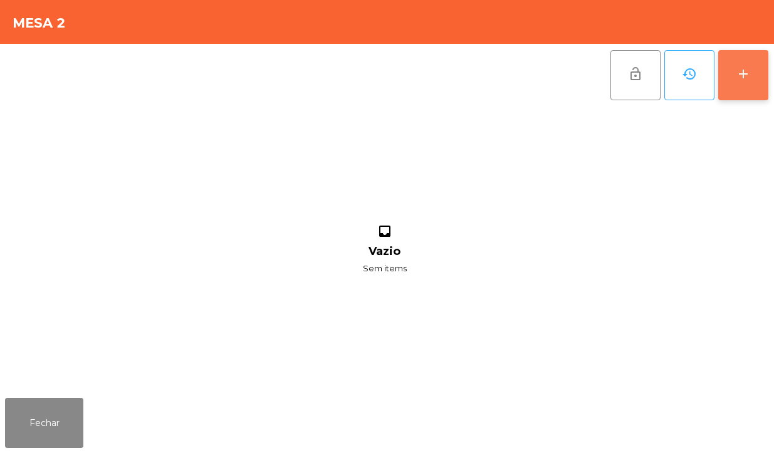
click at [746, 83] on button "add" at bounding box center [743, 75] width 50 height 50
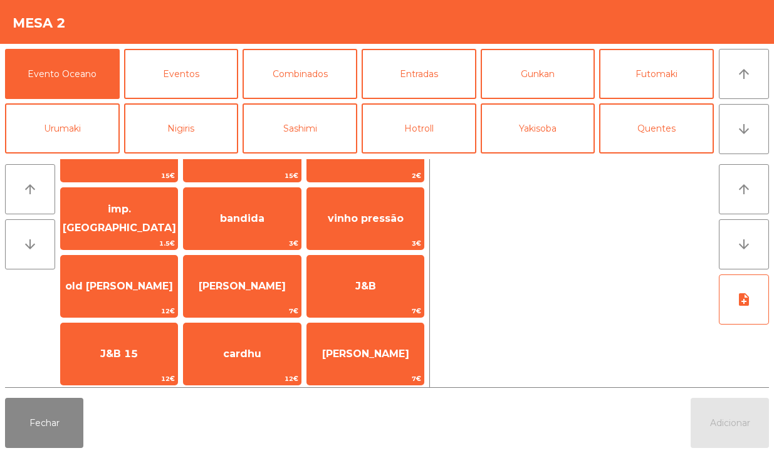
scroll to position [48, 0]
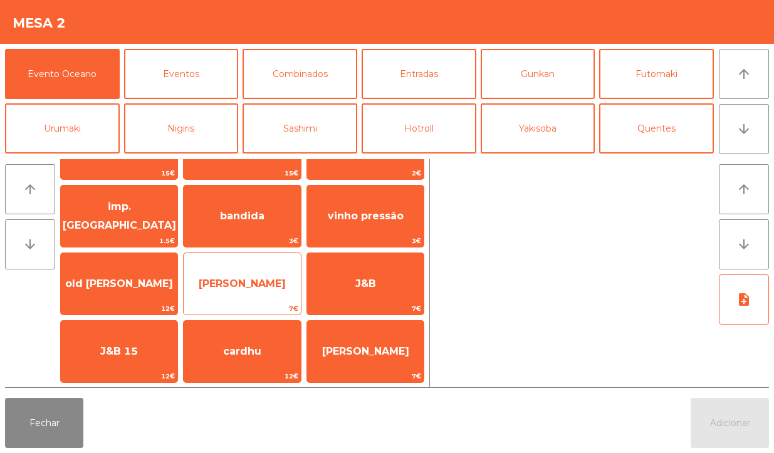
click at [295, 274] on span "[PERSON_NAME]" at bounding box center [242, 284] width 117 height 34
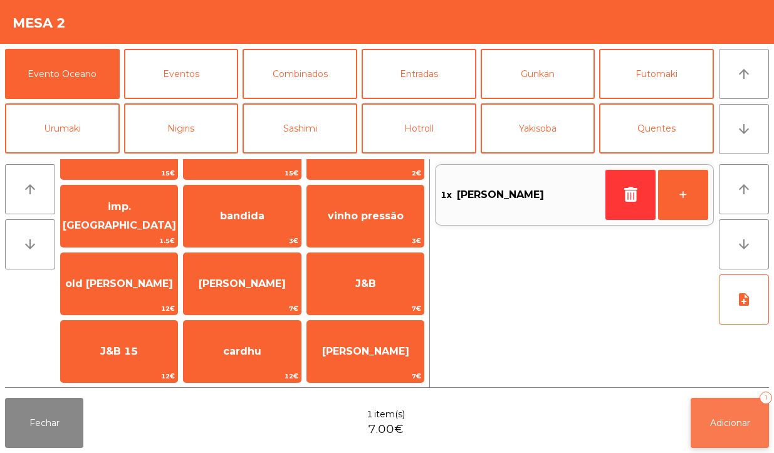
click at [722, 428] on span "Adicionar" at bounding box center [730, 423] width 40 height 11
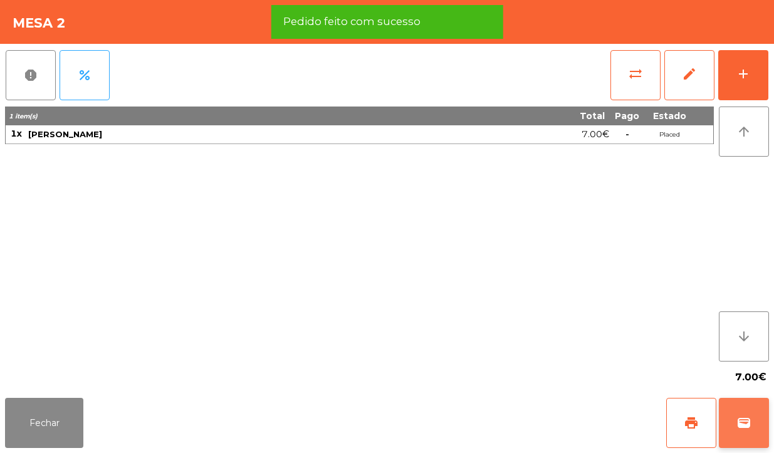
click at [741, 429] on span "wallet" at bounding box center [744, 423] width 15 height 15
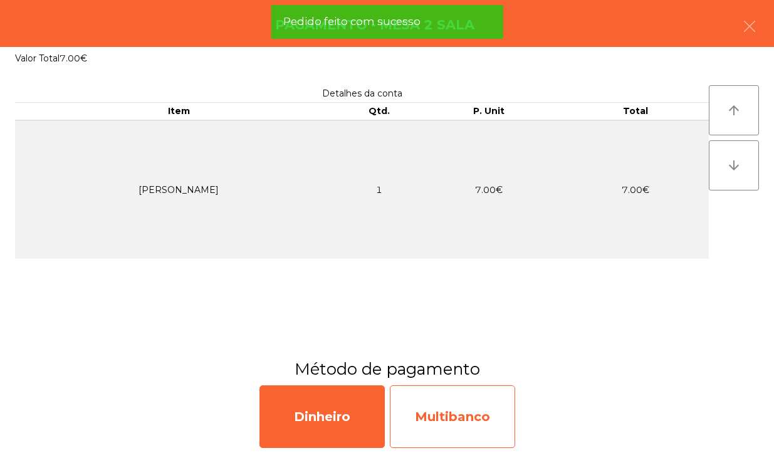
click at [481, 406] on div "Multibanco" at bounding box center [452, 417] width 125 height 63
select select "**"
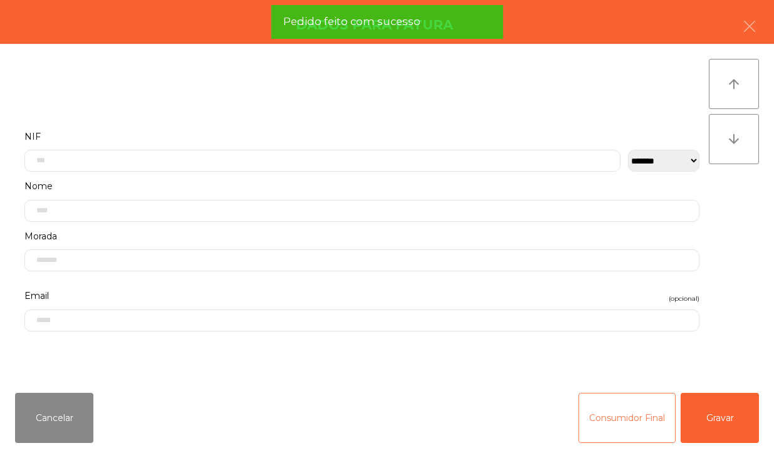
click at [615, 428] on button "Consumidor Final" at bounding box center [627, 418] width 97 height 50
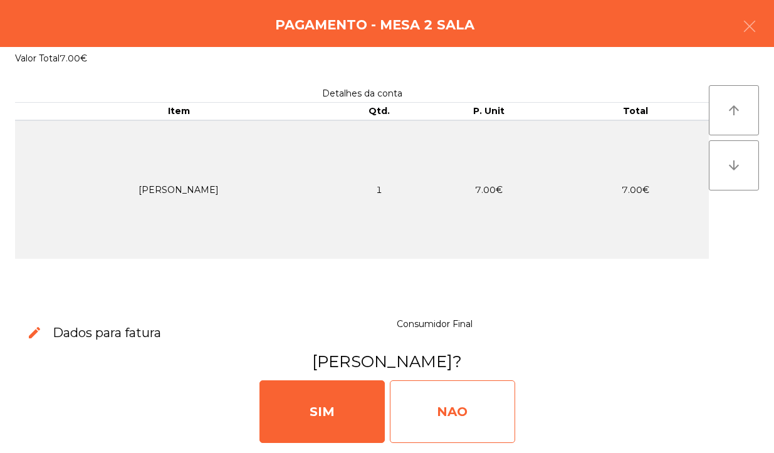
click at [474, 420] on div "NAO" at bounding box center [452, 412] width 125 height 63
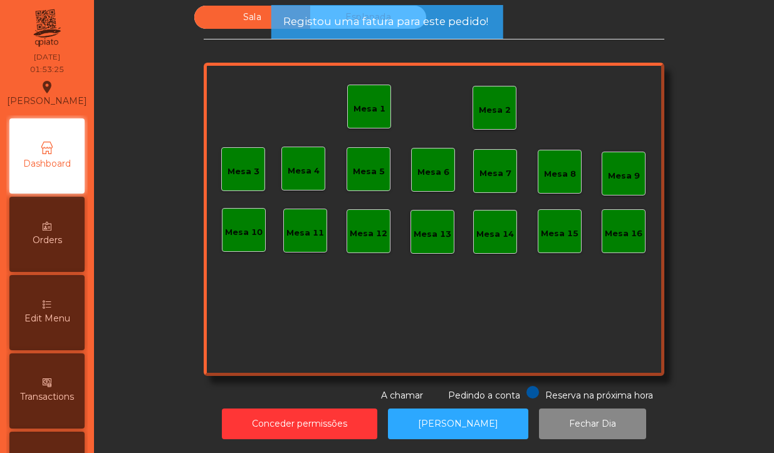
click at [487, 111] on div "Mesa 2" at bounding box center [495, 108] width 44 height 44
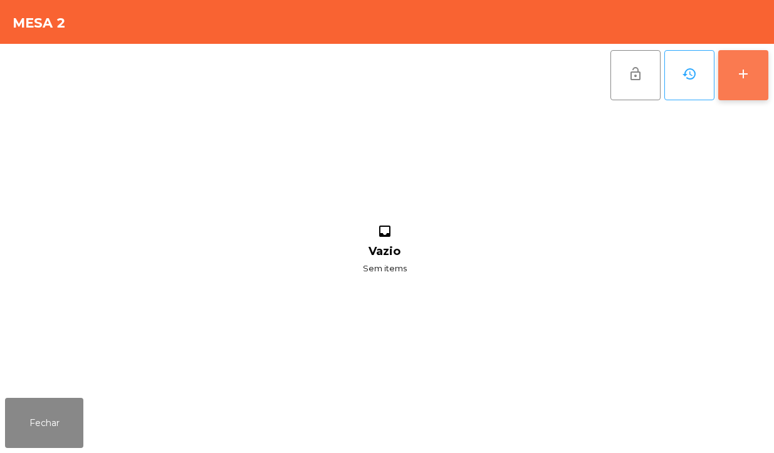
click at [740, 61] on button "add" at bounding box center [743, 75] width 50 height 50
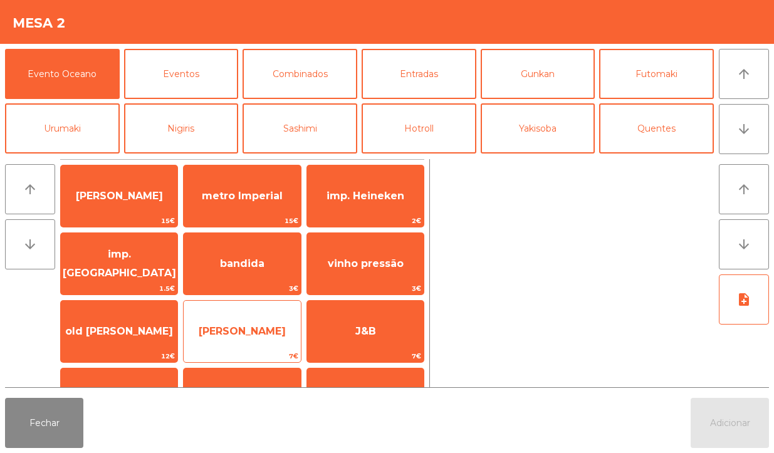
click at [258, 339] on span "[PERSON_NAME]" at bounding box center [242, 332] width 117 height 34
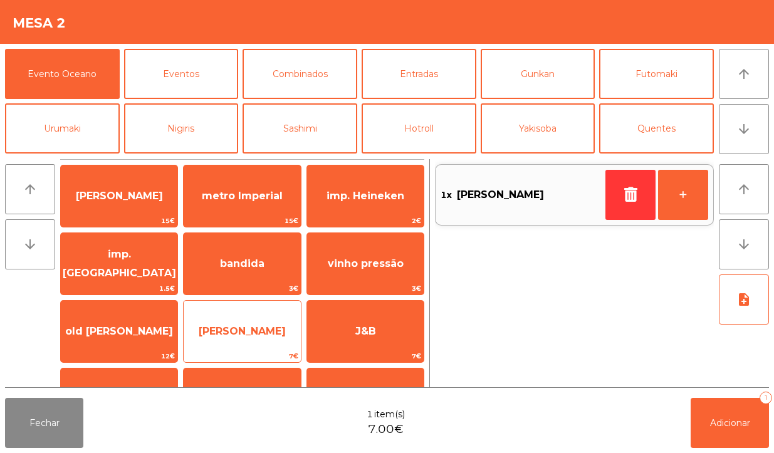
click at [265, 344] on span "[PERSON_NAME]" at bounding box center [242, 332] width 117 height 34
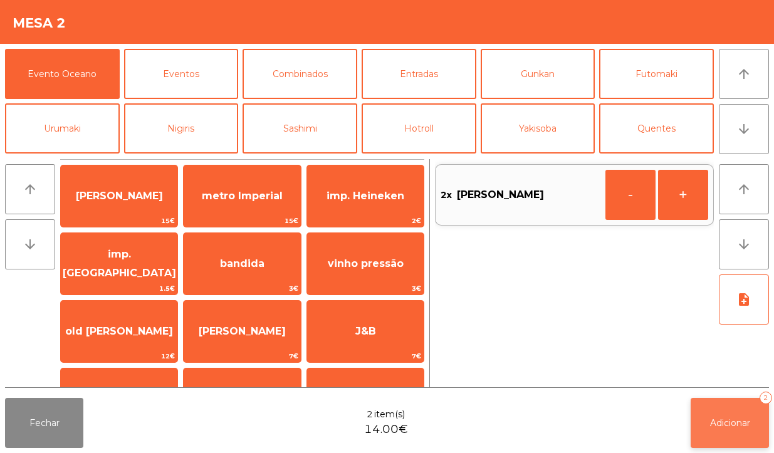
click at [703, 404] on button "Adicionar 2" at bounding box center [730, 423] width 78 height 50
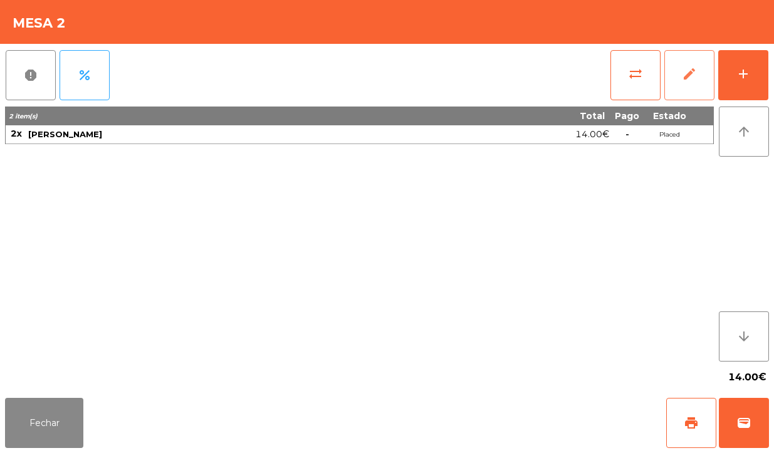
click at [687, 82] on button "edit" at bounding box center [690, 75] width 50 height 50
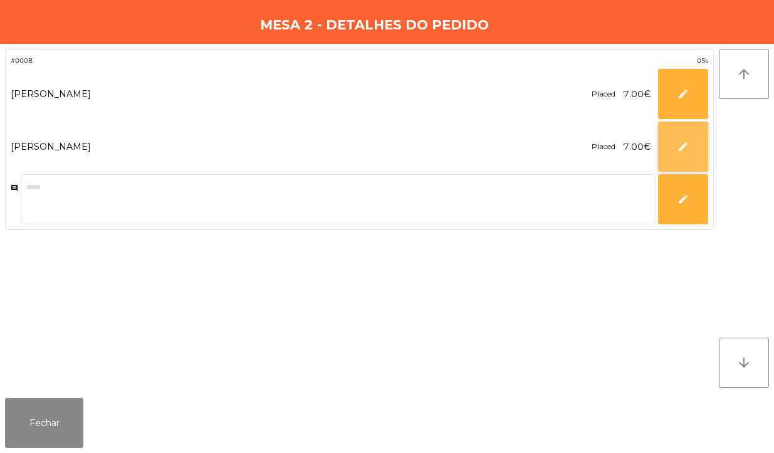
click at [674, 151] on button "edit" at bounding box center [683, 147] width 50 height 50
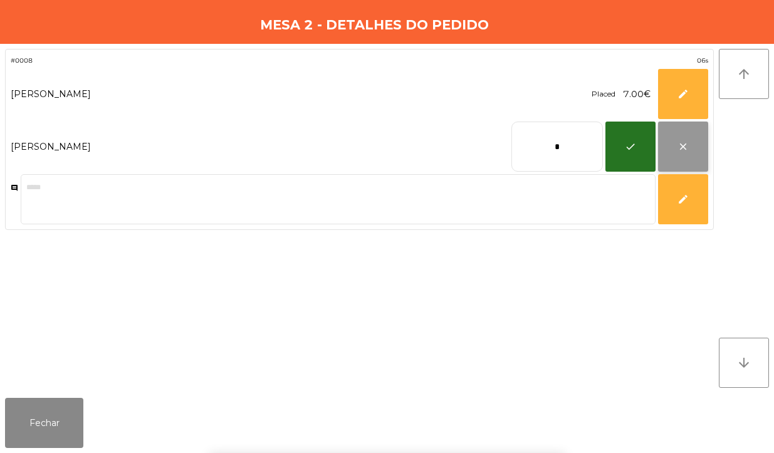
click at [677, 161] on button "close" at bounding box center [683, 147] width 50 height 50
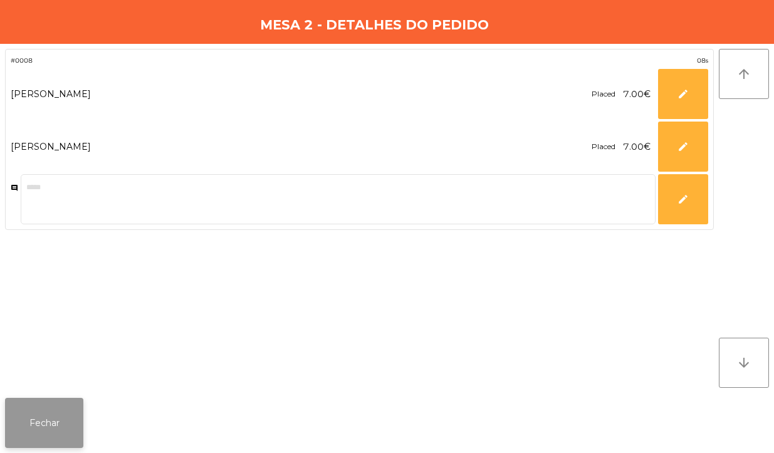
click at [46, 400] on button "Fechar" at bounding box center [44, 423] width 78 height 50
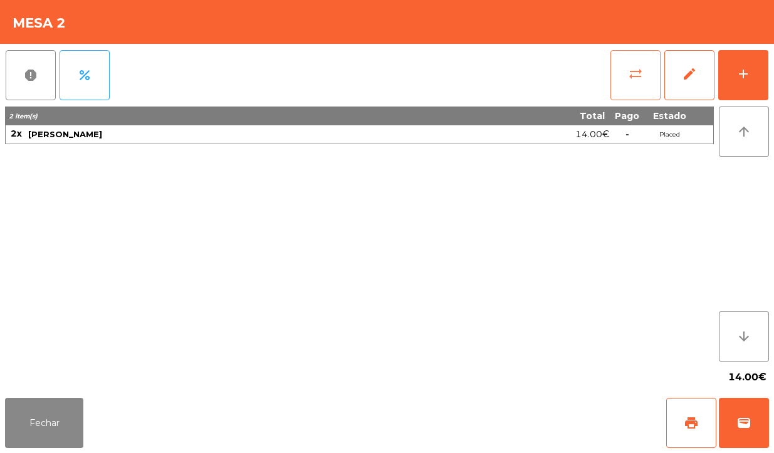
click at [616, 86] on button "sync_alt" at bounding box center [636, 75] width 50 height 50
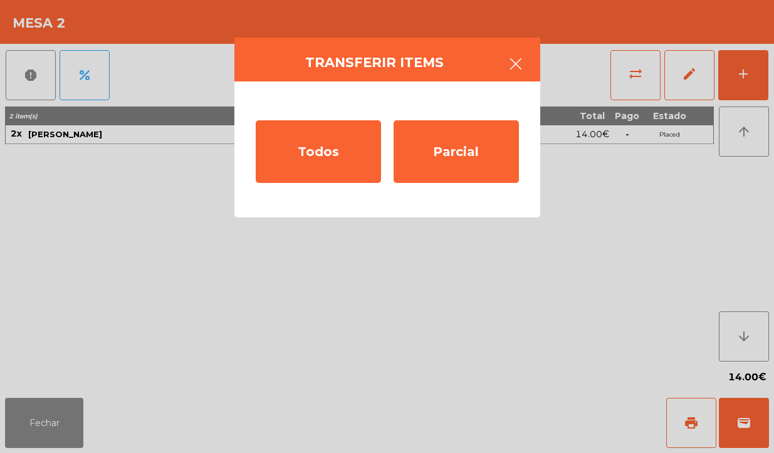
click at [528, 54] on button "button" at bounding box center [515, 65] width 35 height 38
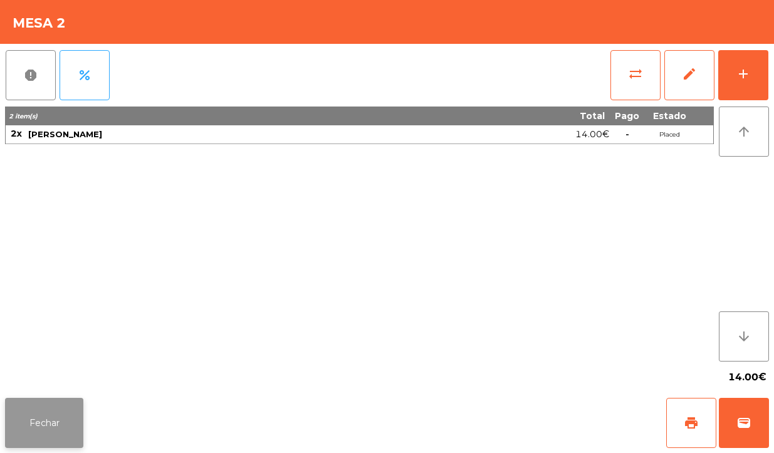
click at [38, 404] on button "Fechar" at bounding box center [44, 423] width 78 height 50
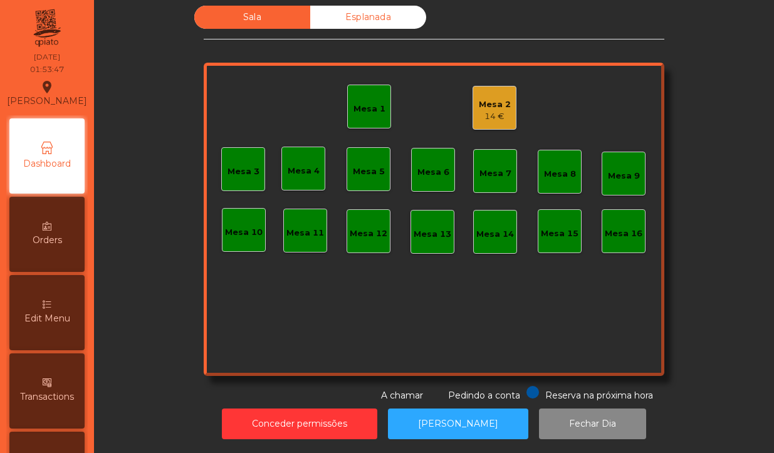
click at [493, 98] on div "Mesa 2" at bounding box center [495, 104] width 32 height 13
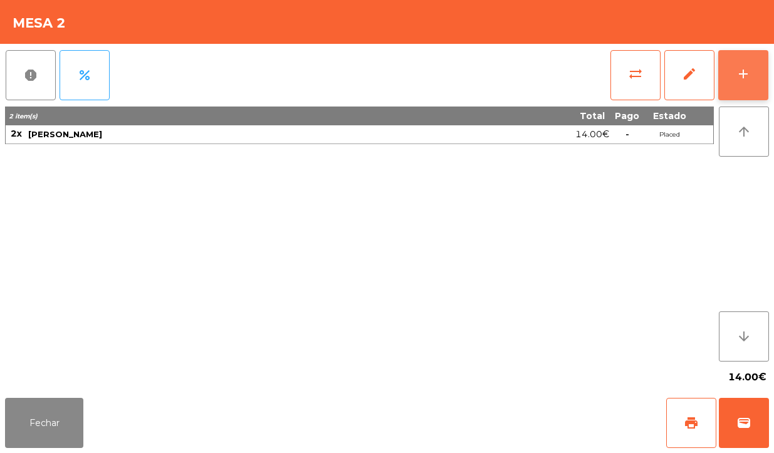
click at [735, 85] on button "add" at bounding box center [743, 75] width 50 height 50
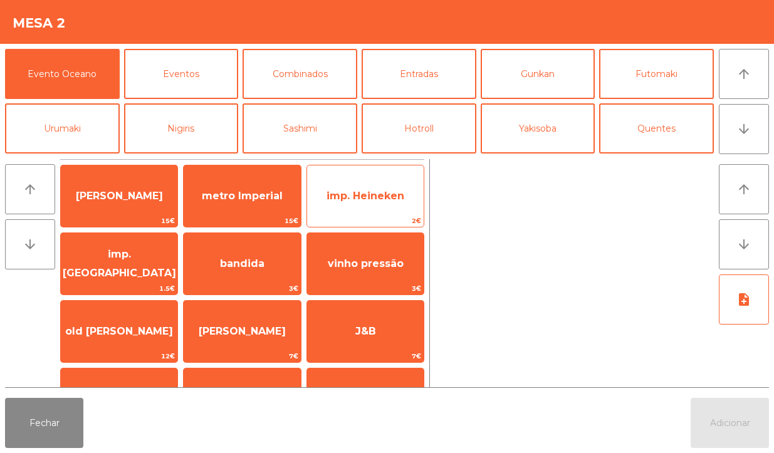
click at [381, 201] on span "imp. Heineken" at bounding box center [366, 196] width 78 height 12
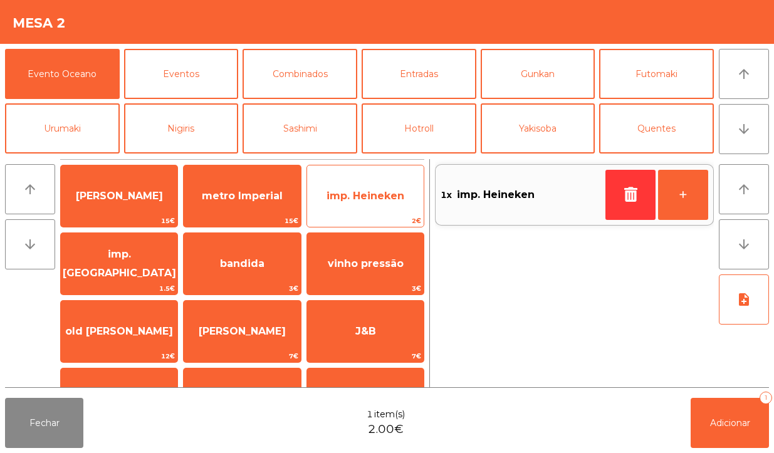
click at [381, 176] on div "imp. Heineken 2€" at bounding box center [366, 196] width 118 height 63
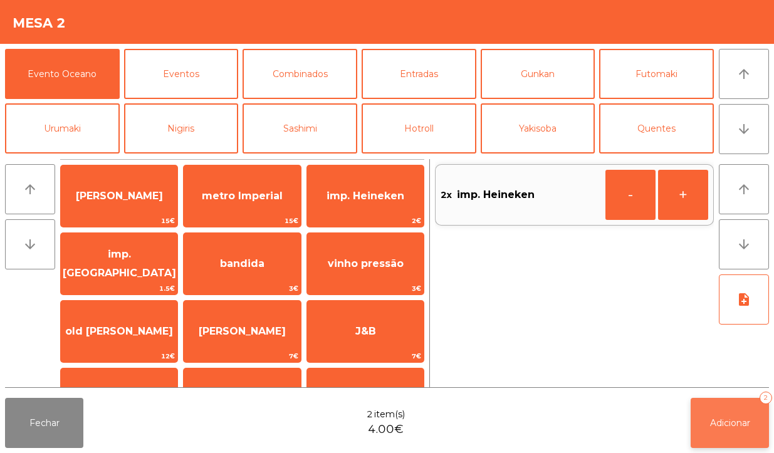
click at [719, 414] on button "Adicionar 2" at bounding box center [730, 423] width 78 height 50
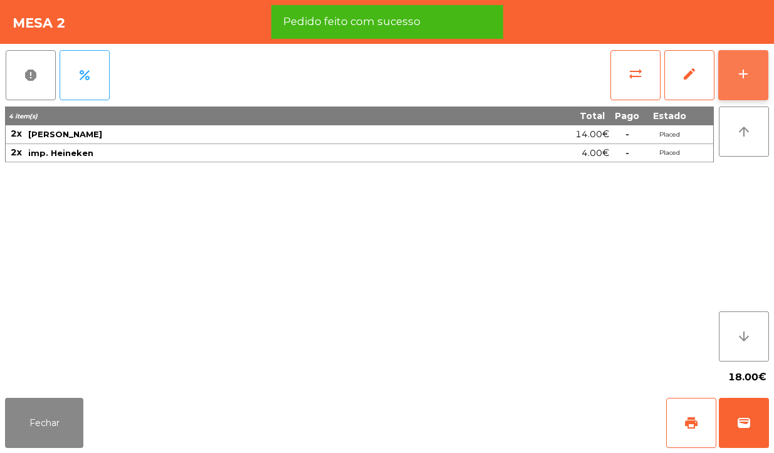
click at [750, 79] on div "add" at bounding box center [743, 73] width 15 height 15
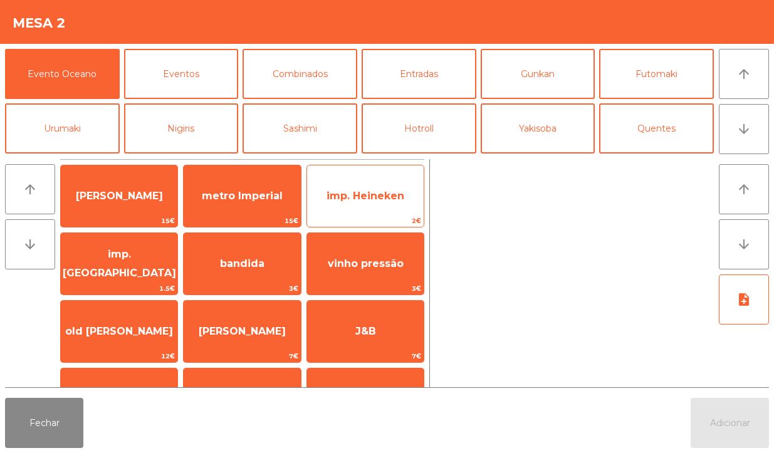
click at [387, 201] on span "imp. Heineken" at bounding box center [366, 196] width 78 height 12
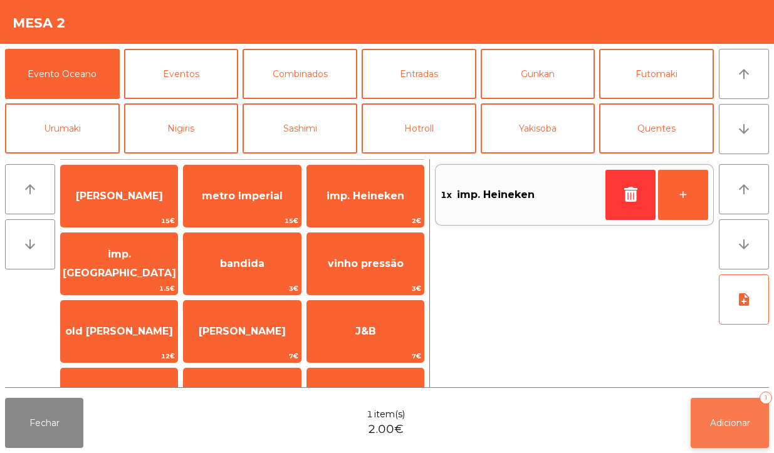
click at [716, 411] on button "Adicionar 1" at bounding box center [730, 423] width 78 height 50
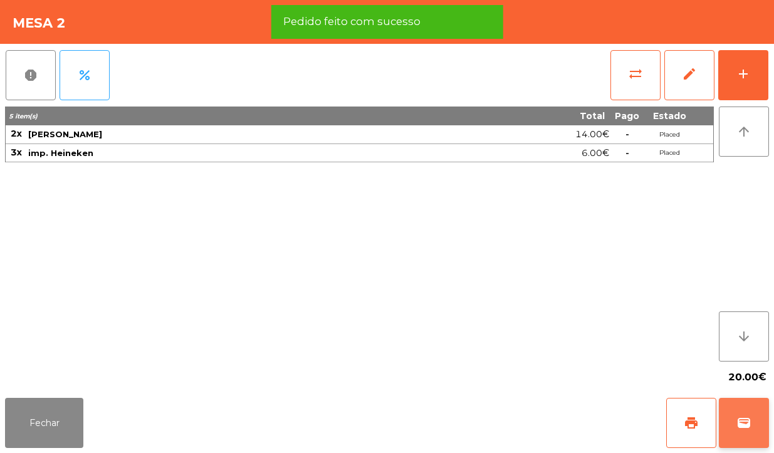
click at [735, 429] on button "wallet" at bounding box center [744, 423] width 50 height 50
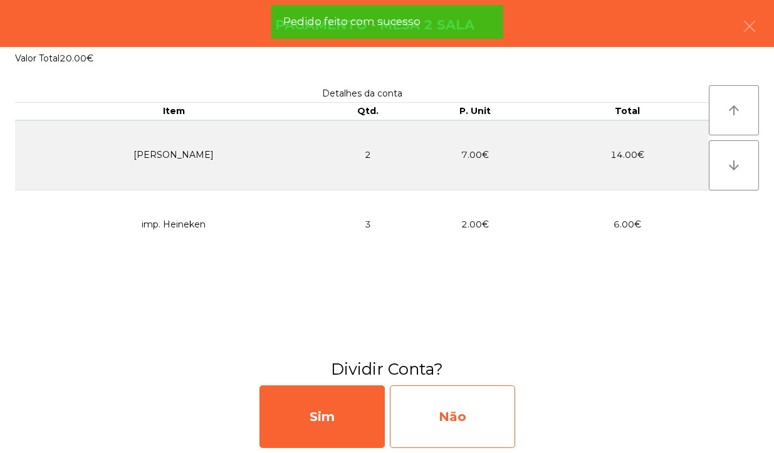
click at [475, 421] on div "Não" at bounding box center [452, 417] width 125 height 63
click at [490, 408] on div "Multibanco" at bounding box center [452, 417] width 125 height 63
select select "**"
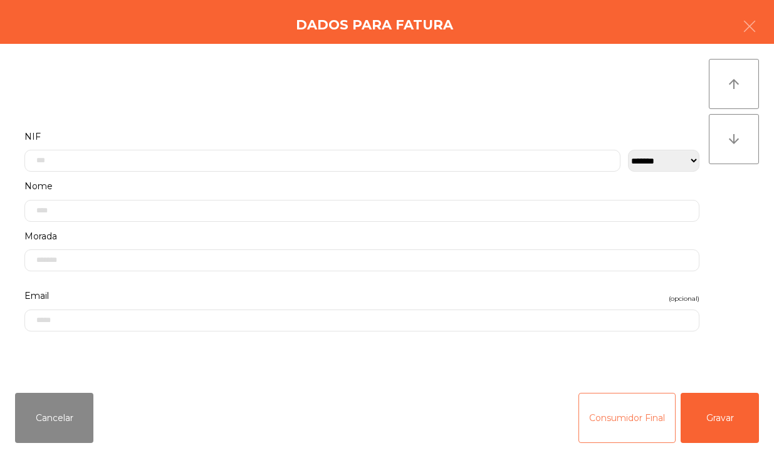
click at [618, 413] on button "Consumidor Final" at bounding box center [627, 418] width 97 height 50
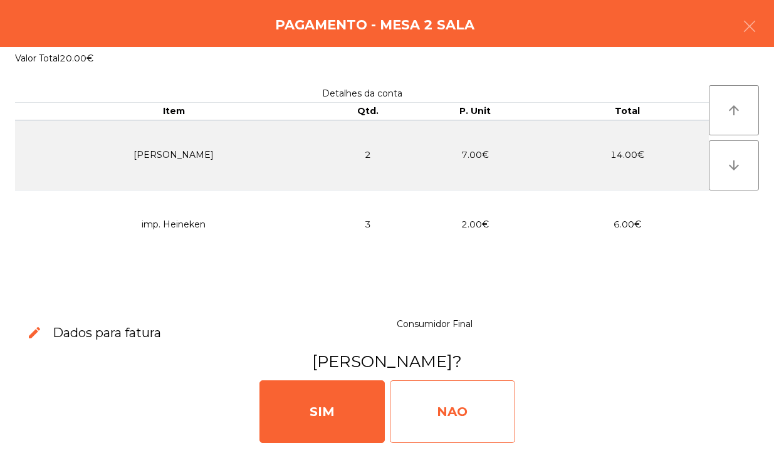
click at [471, 401] on div "NAO" at bounding box center [452, 412] width 125 height 63
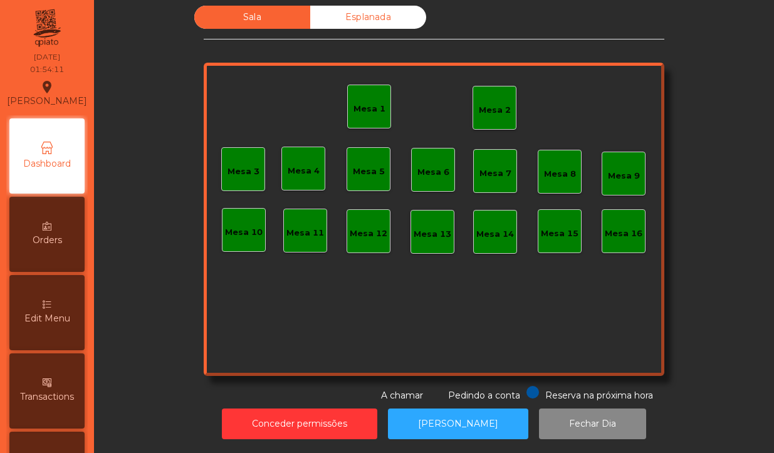
click at [474, 86] on div "Mesa 2" at bounding box center [495, 108] width 44 height 44
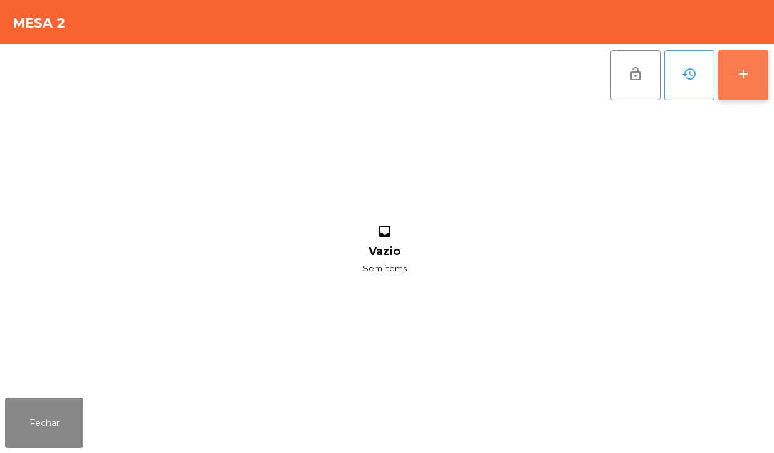
click at [744, 77] on div "add" at bounding box center [743, 73] width 15 height 15
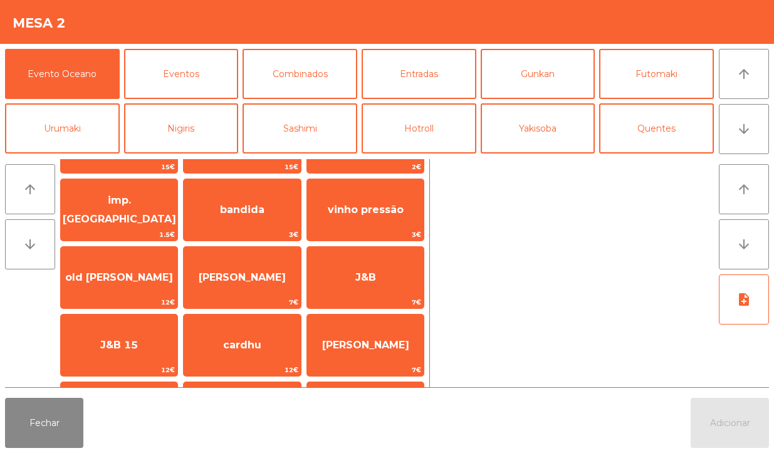
scroll to position [66, 0]
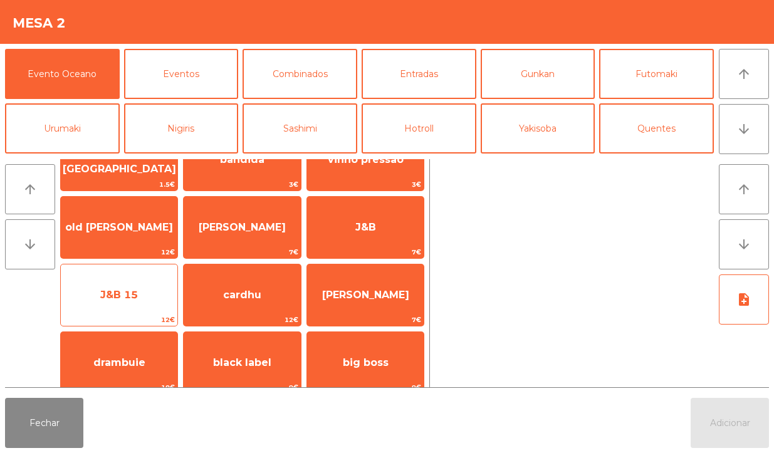
click at [154, 308] on span "J&B 15" at bounding box center [119, 295] width 117 height 34
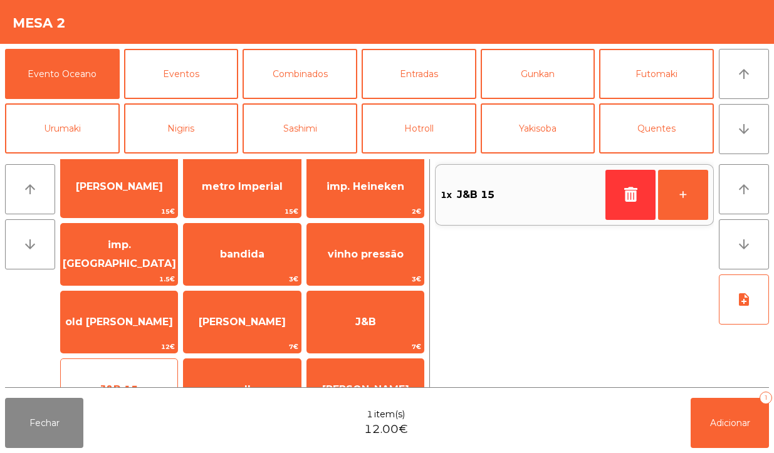
scroll to position [0, 0]
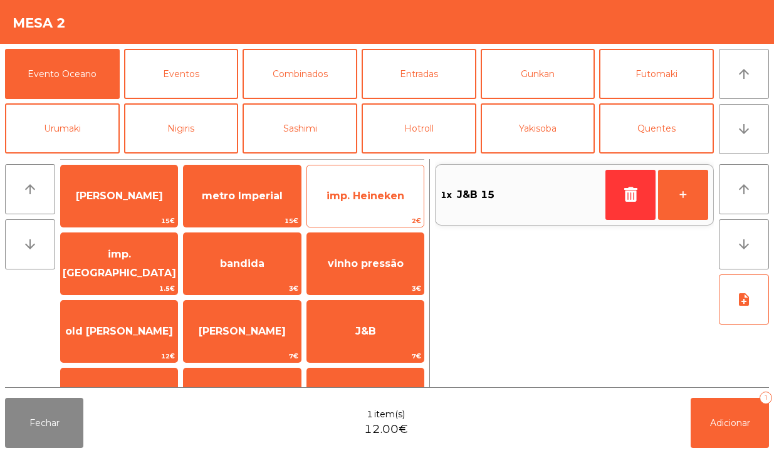
click at [396, 186] on span "imp. Heineken" at bounding box center [365, 196] width 117 height 34
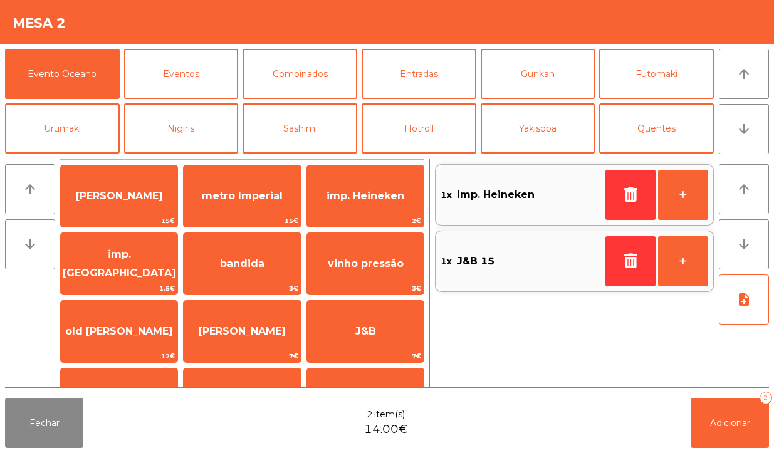
click at [507, 197] on span "imp. Heineken" at bounding box center [496, 195] width 78 height 19
click at [507, 189] on span "imp. Heineken" at bounding box center [496, 195] width 78 height 19
click at [728, 428] on span "Adicionar" at bounding box center [730, 423] width 40 height 11
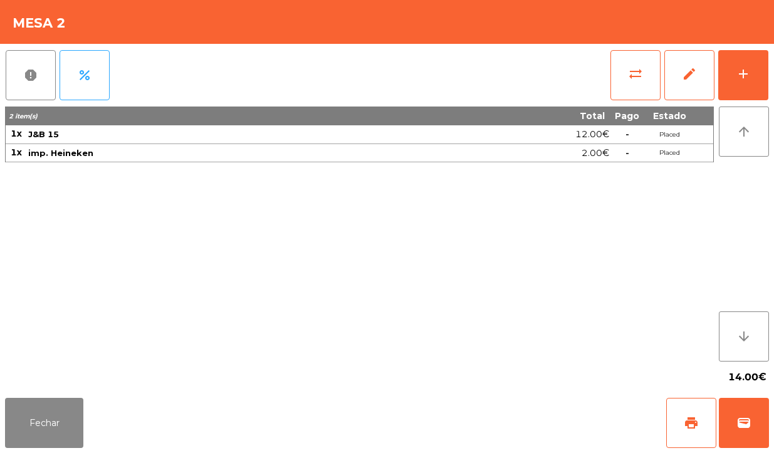
click at [577, 138] on span "12.00€" at bounding box center [593, 134] width 34 height 17
click at [681, 61] on button "edit" at bounding box center [690, 75] width 50 height 50
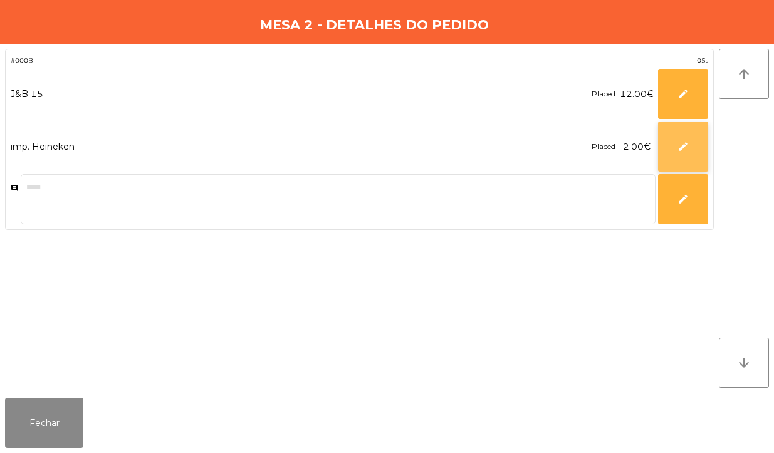
click at [663, 164] on button "edit" at bounding box center [683, 147] width 50 height 50
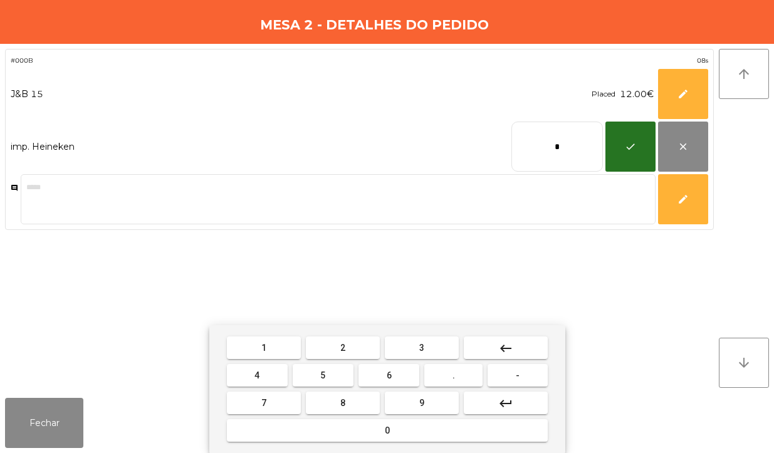
click at [455, 375] on span "." at bounding box center [454, 376] width 3 height 10
click at [339, 371] on button "5" at bounding box center [323, 375] width 61 height 23
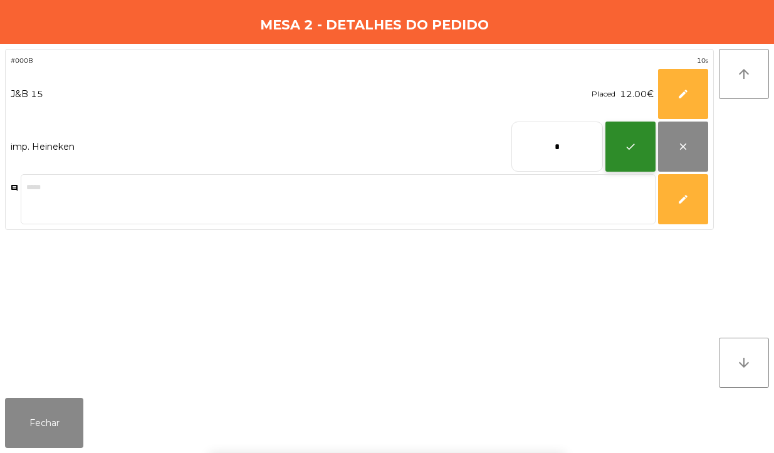
click at [634, 167] on button "check" at bounding box center [631, 147] width 50 height 50
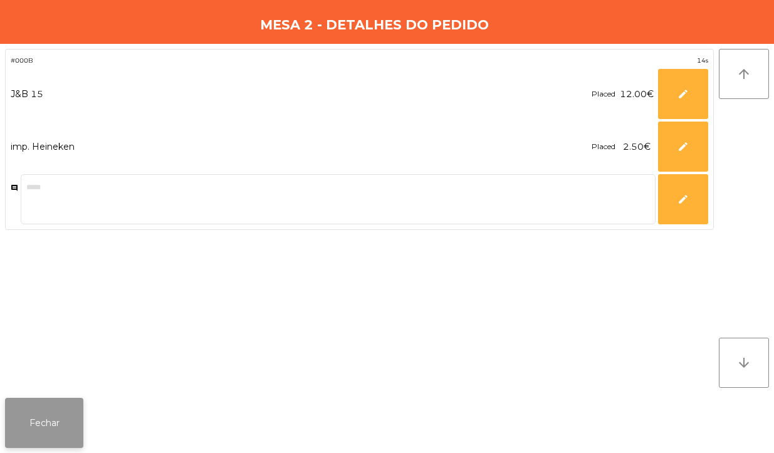
click at [66, 402] on button "Fechar" at bounding box center [44, 423] width 78 height 50
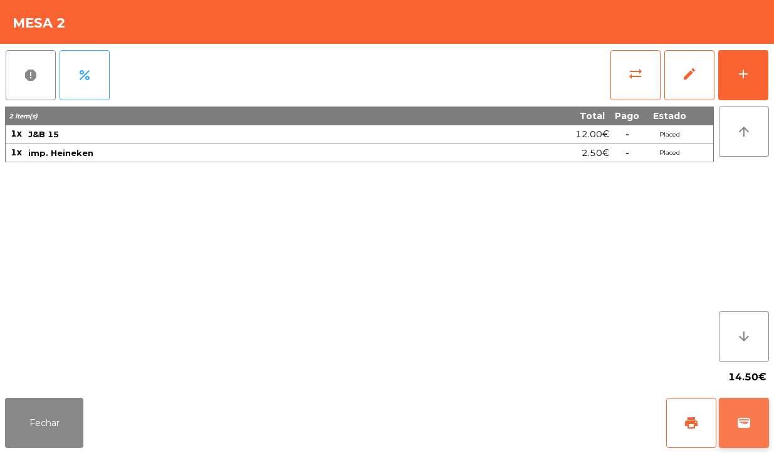
click at [757, 406] on button "wallet" at bounding box center [744, 423] width 50 height 50
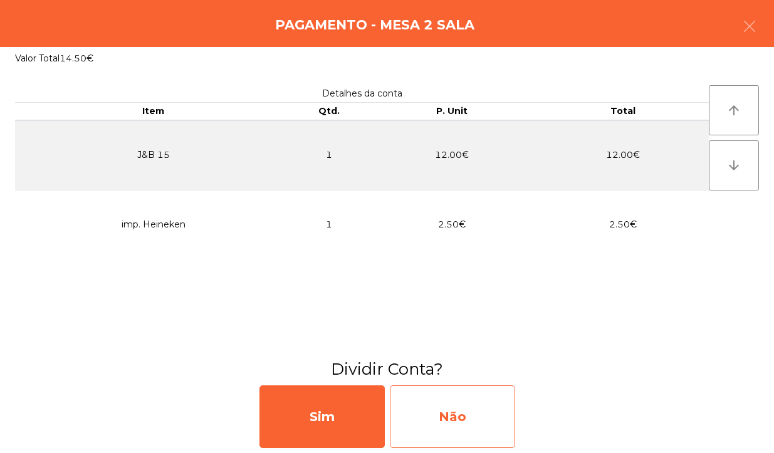
click at [476, 430] on div "Não" at bounding box center [452, 417] width 125 height 63
click at [478, 405] on div "Multibanco" at bounding box center [452, 417] width 125 height 63
select select "**"
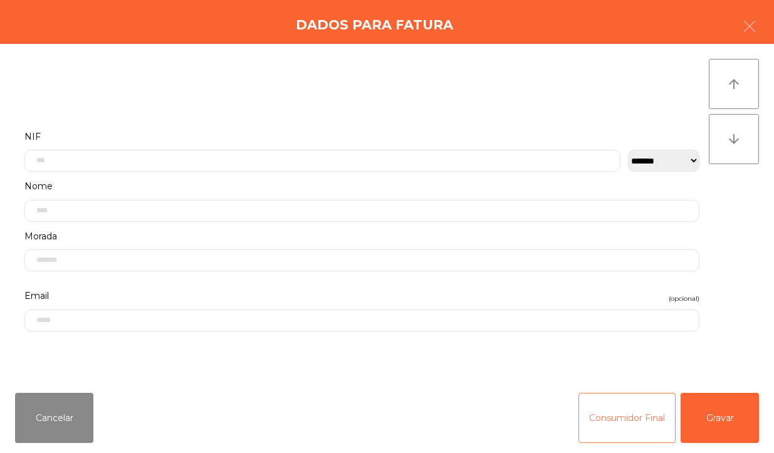
click at [633, 407] on button "Consumidor Final" at bounding box center [627, 418] width 97 height 50
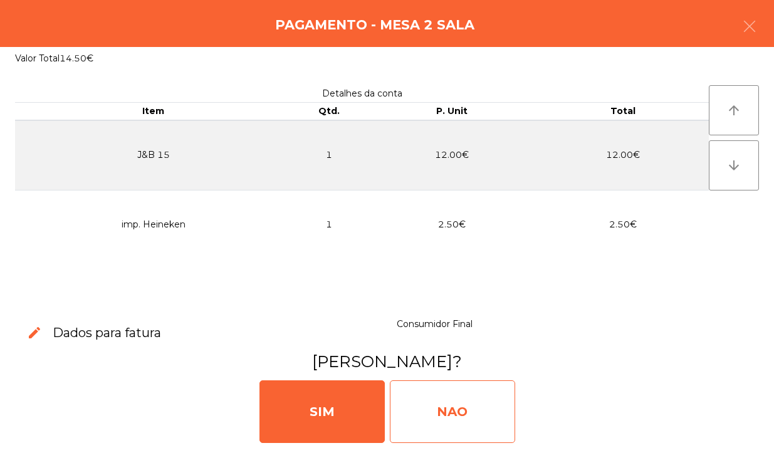
click at [446, 407] on div "NAO" at bounding box center [452, 412] width 125 height 63
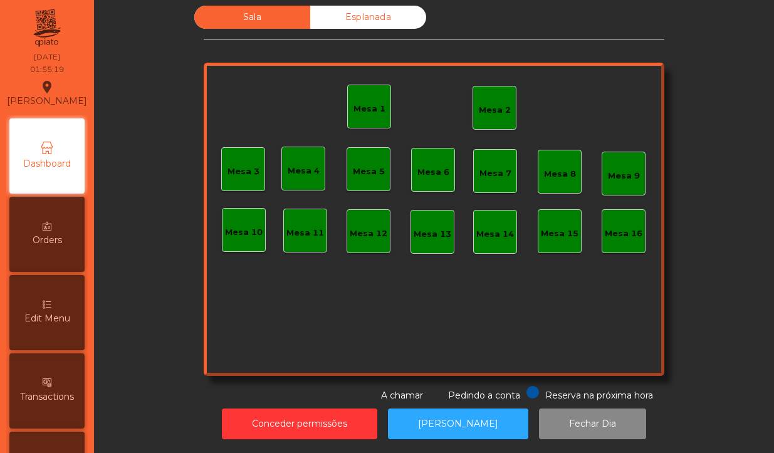
click at [476, 108] on div "Mesa 2" at bounding box center [495, 108] width 44 height 44
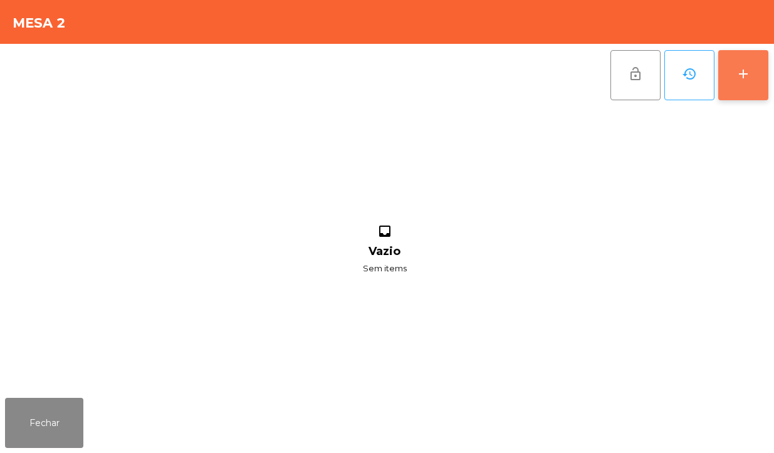
click at [751, 73] on button "add" at bounding box center [743, 75] width 50 height 50
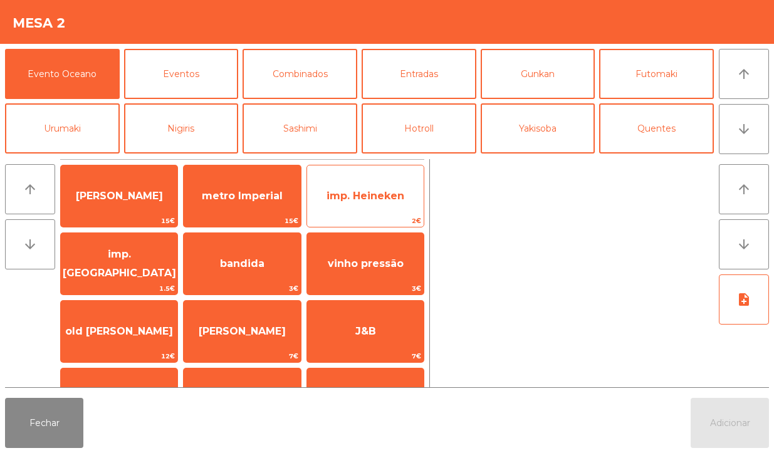
click at [364, 219] on span "2€" at bounding box center [365, 221] width 117 height 12
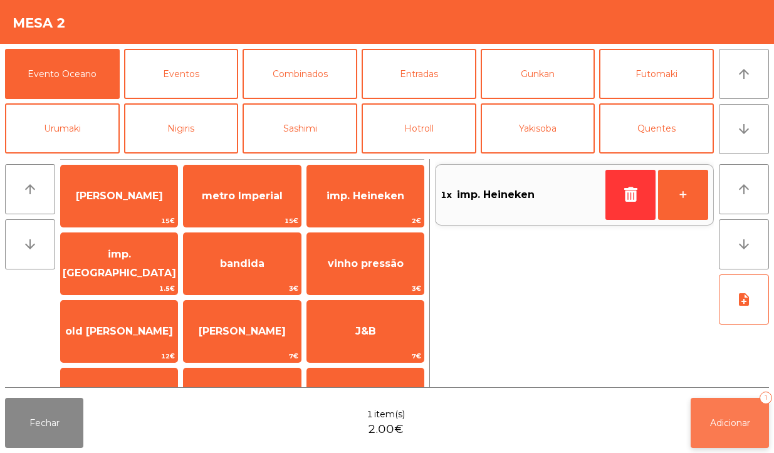
click at [724, 428] on span "Adicionar" at bounding box center [730, 423] width 40 height 11
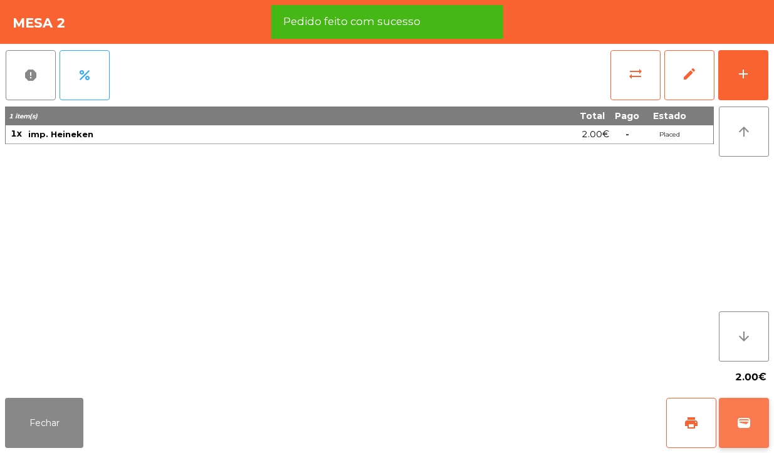
click at [743, 411] on button "wallet" at bounding box center [744, 423] width 50 height 50
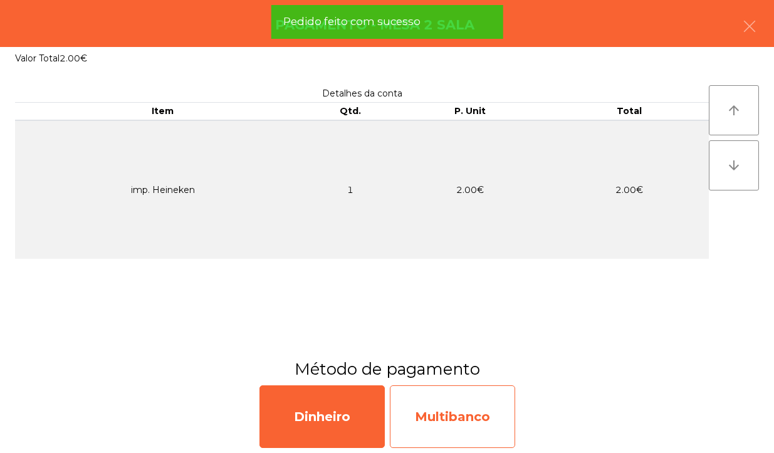
click at [472, 421] on div "Multibanco" at bounding box center [452, 417] width 125 height 63
select select "**"
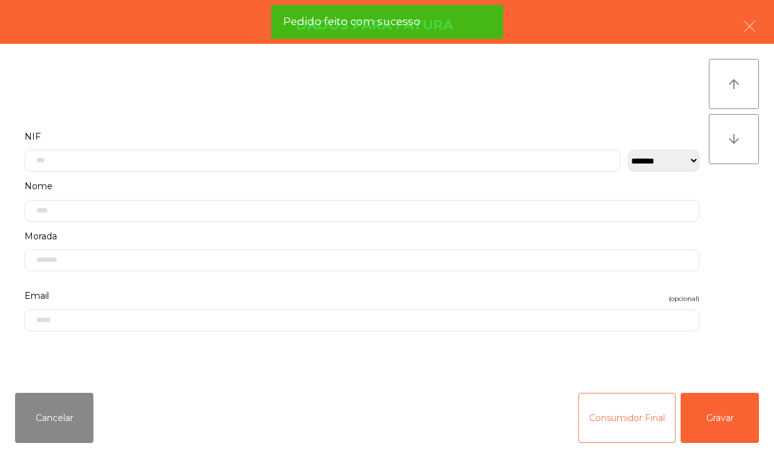
click at [611, 413] on button "Consumidor Final" at bounding box center [627, 418] width 97 height 50
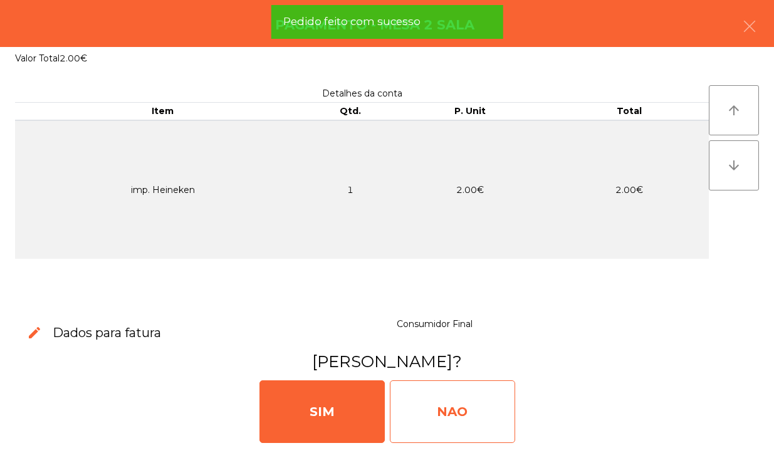
click at [455, 426] on div "NAO" at bounding box center [452, 412] width 125 height 63
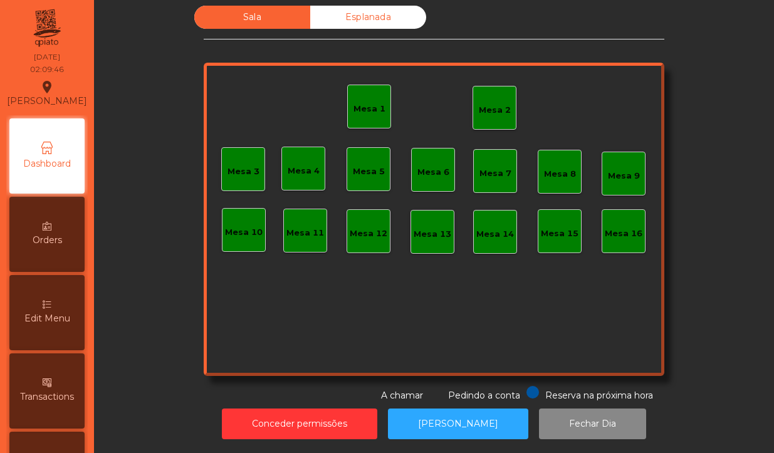
click at [473, 86] on div "Mesa 2" at bounding box center [495, 108] width 44 height 44
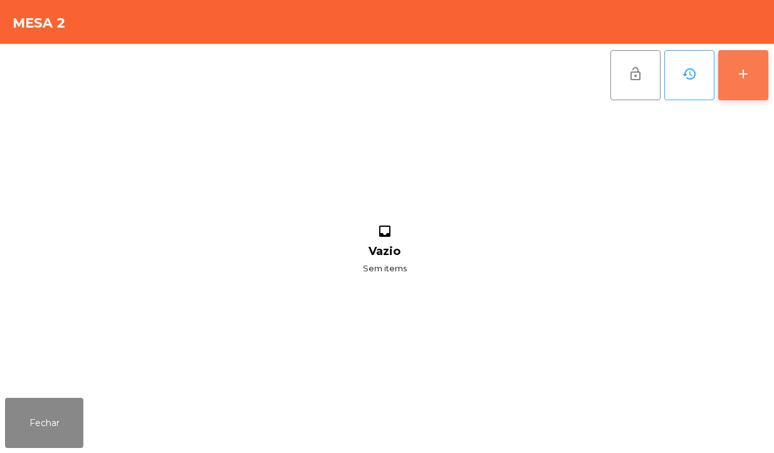
click at [743, 79] on div "add" at bounding box center [743, 73] width 15 height 15
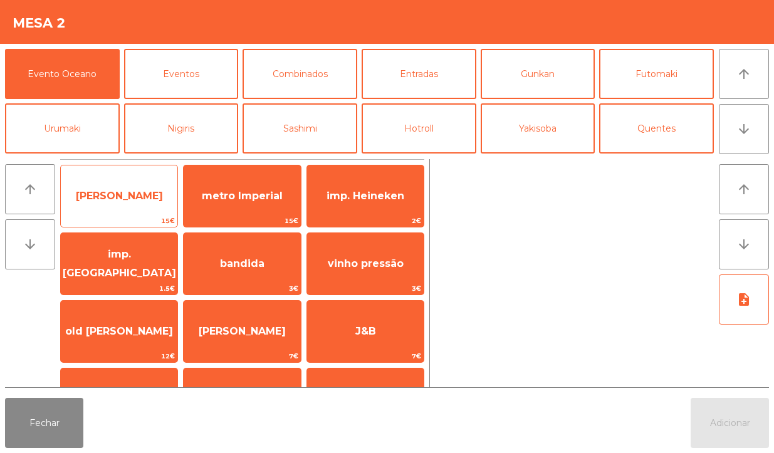
click at [160, 193] on span "[PERSON_NAME]" at bounding box center [119, 196] width 87 height 12
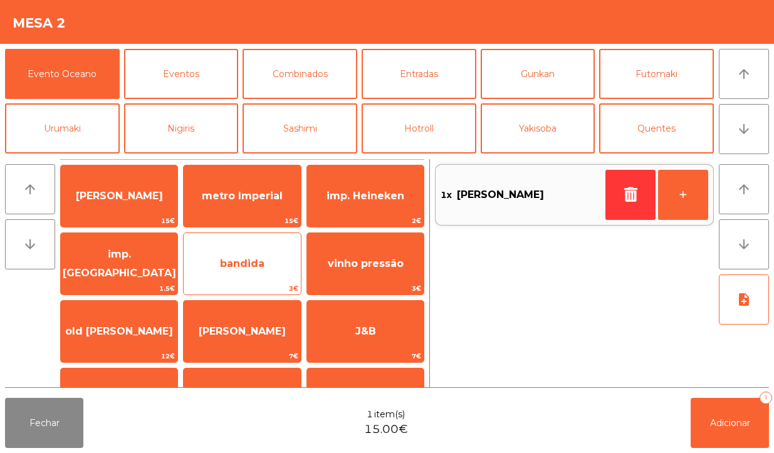
click at [263, 277] on span "bandida" at bounding box center [242, 264] width 117 height 34
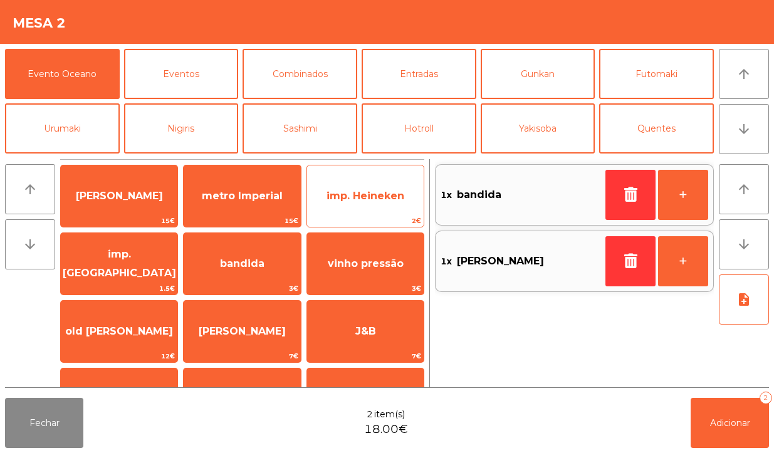
click at [394, 196] on span "imp. Heineken" at bounding box center [366, 196] width 78 height 12
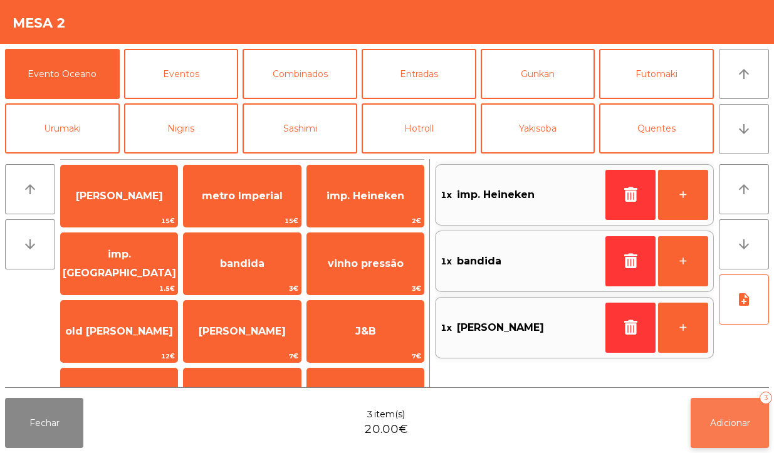
click at [741, 426] on span "Adicionar" at bounding box center [730, 423] width 40 height 11
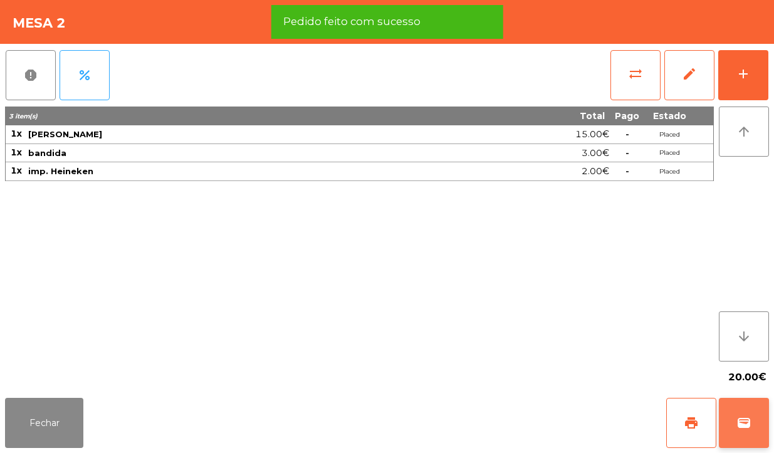
click at [743, 406] on button "wallet" at bounding box center [744, 423] width 50 height 50
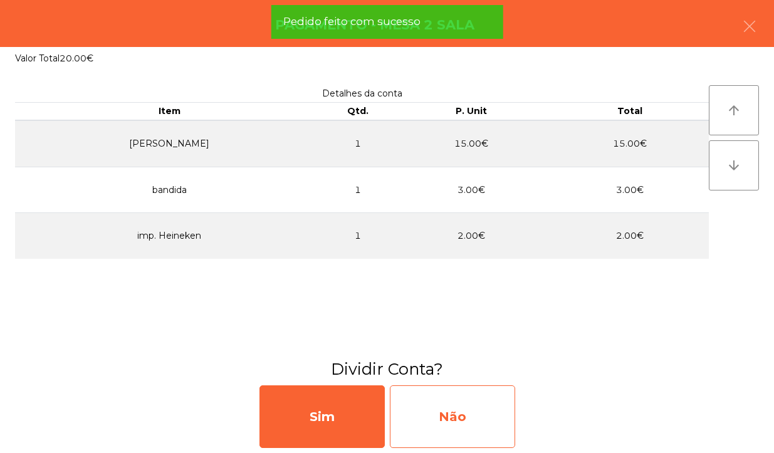
click at [477, 428] on div "Não" at bounding box center [452, 417] width 125 height 63
click at [474, 407] on div "Multibanco" at bounding box center [452, 417] width 125 height 63
select select "**"
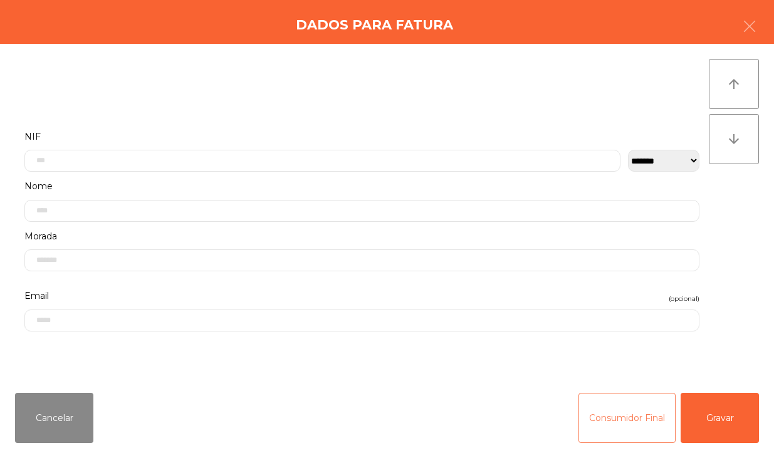
click at [602, 406] on button "Consumidor Final" at bounding box center [627, 418] width 97 height 50
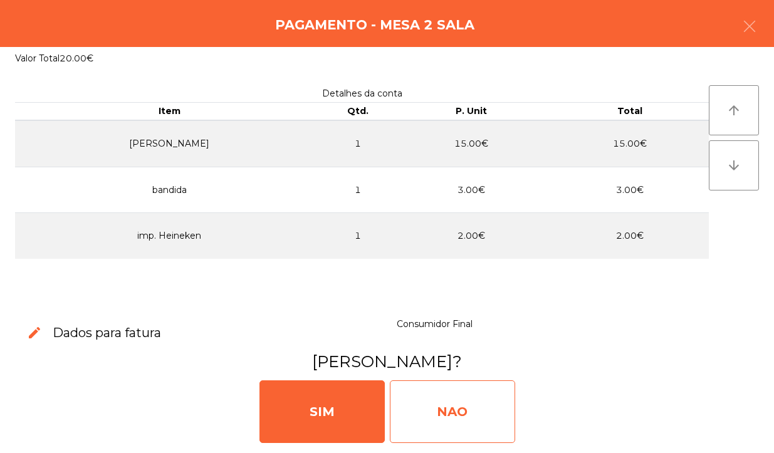
click at [466, 430] on div "NAO" at bounding box center [452, 412] width 125 height 63
